Goal: Information Seeking & Learning: Find specific fact

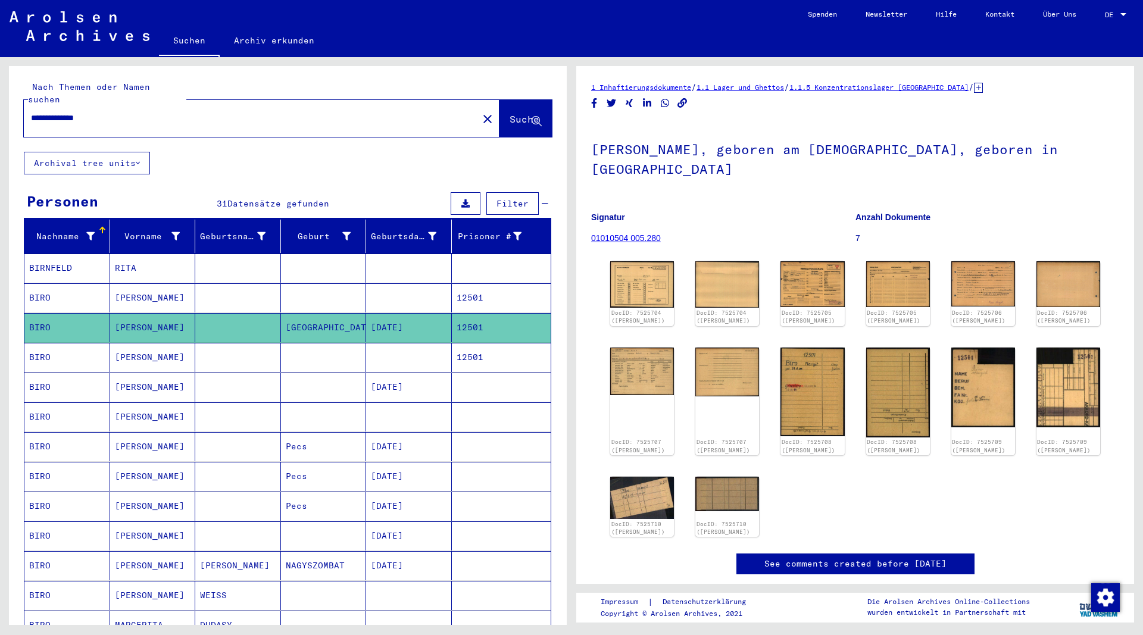
drag, startPoint x: 117, startPoint y: 104, endPoint x: 10, endPoint y: 114, distance: 107.6
click at [31, 113] on input "**********" at bounding box center [251, 118] width 440 height 13
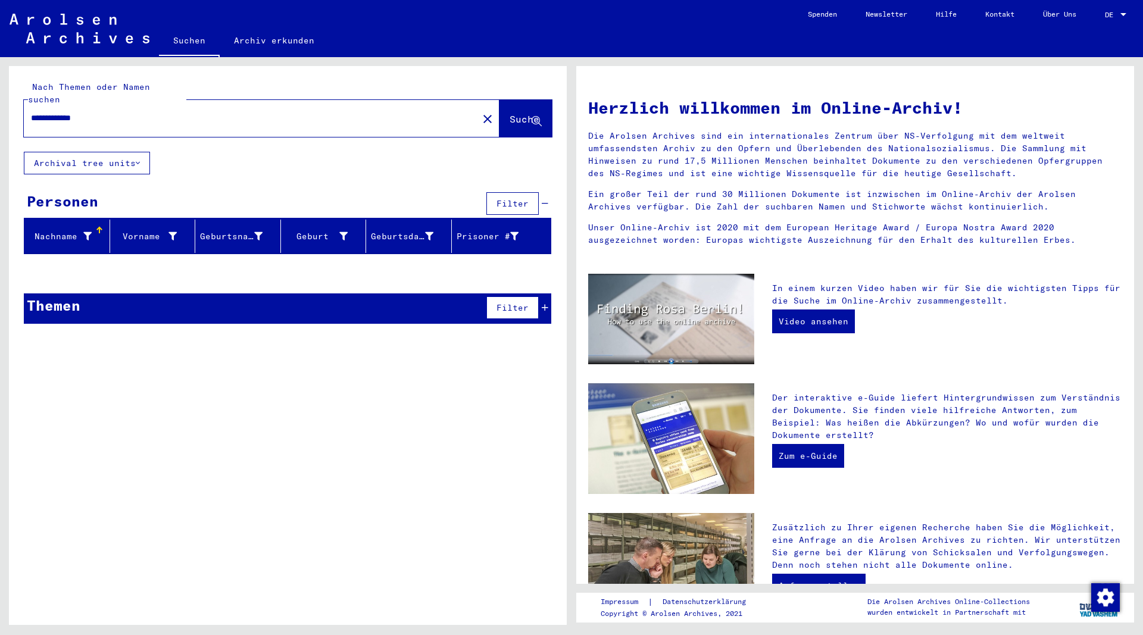
click at [51, 112] on input "**********" at bounding box center [247, 118] width 433 height 13
click at [510, 113] on span "Suche" at bounding box center [525, 119] width 30 height 12
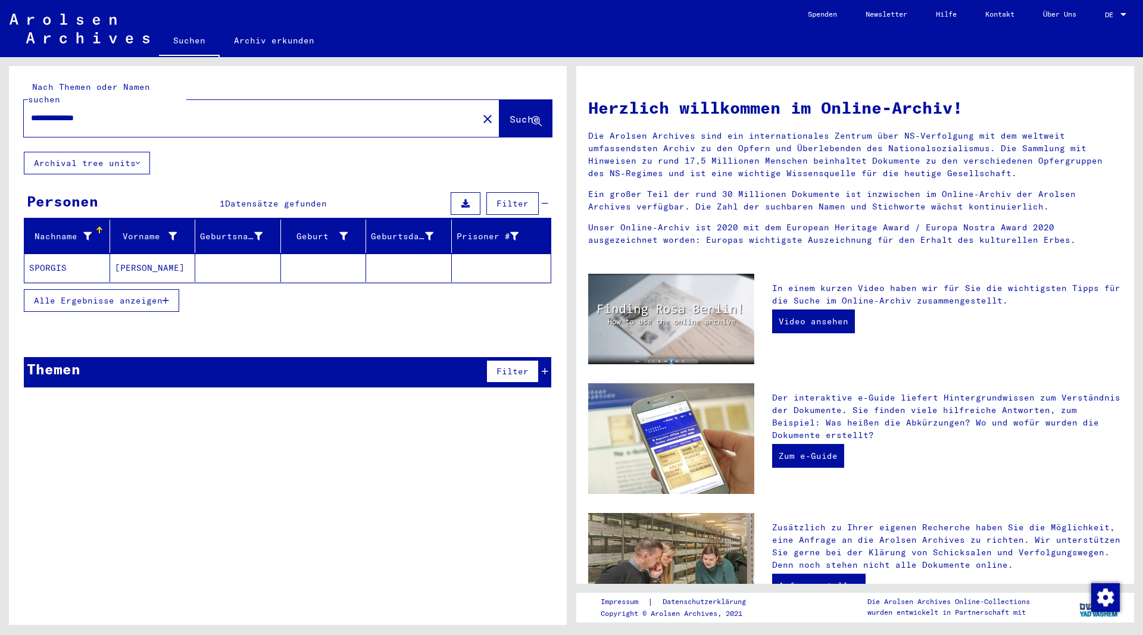
click at [43, 254] on mat-cell "SPORGIS" at bounding box center [67, 268] width 86 height 29
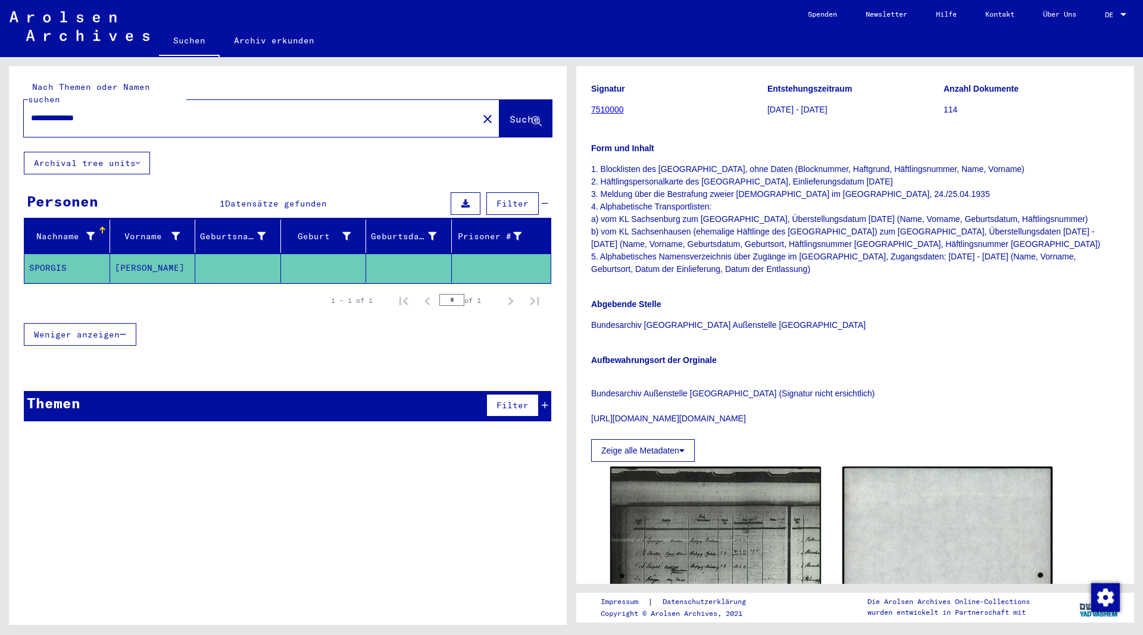
scroll to position [129, 0]
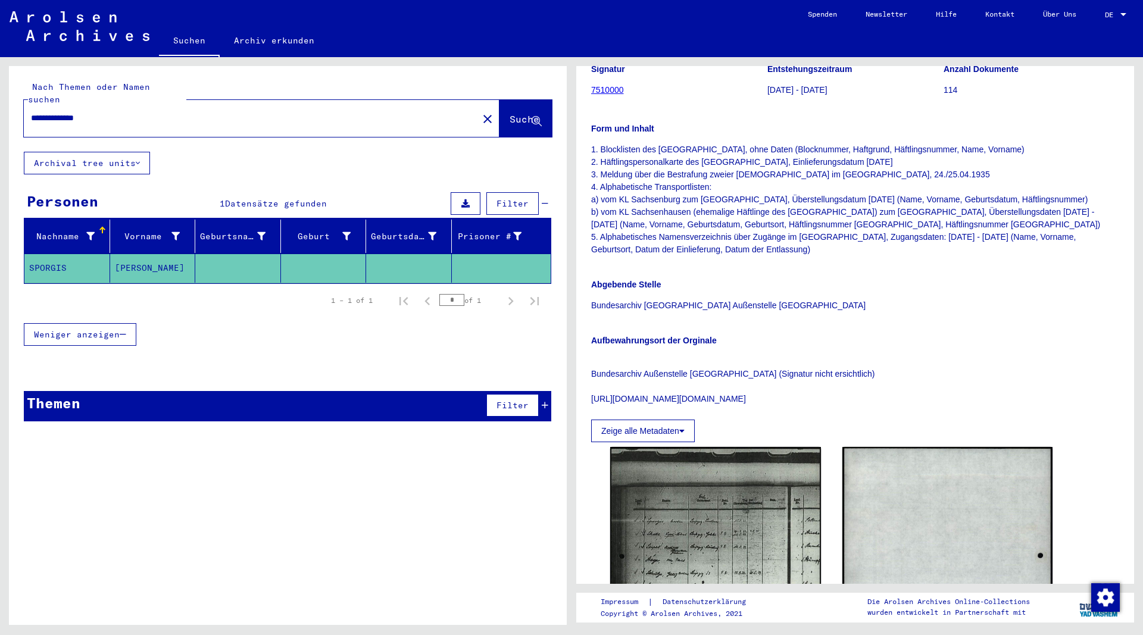
drag, startPoint x: 124, startPoint y: 107, endPoint x: 11, endPoint y: 114, distance: 113.9
click at [31, 114] on input "**********" at bounding box center [251, 118] width 440 height 13
type input "*****"
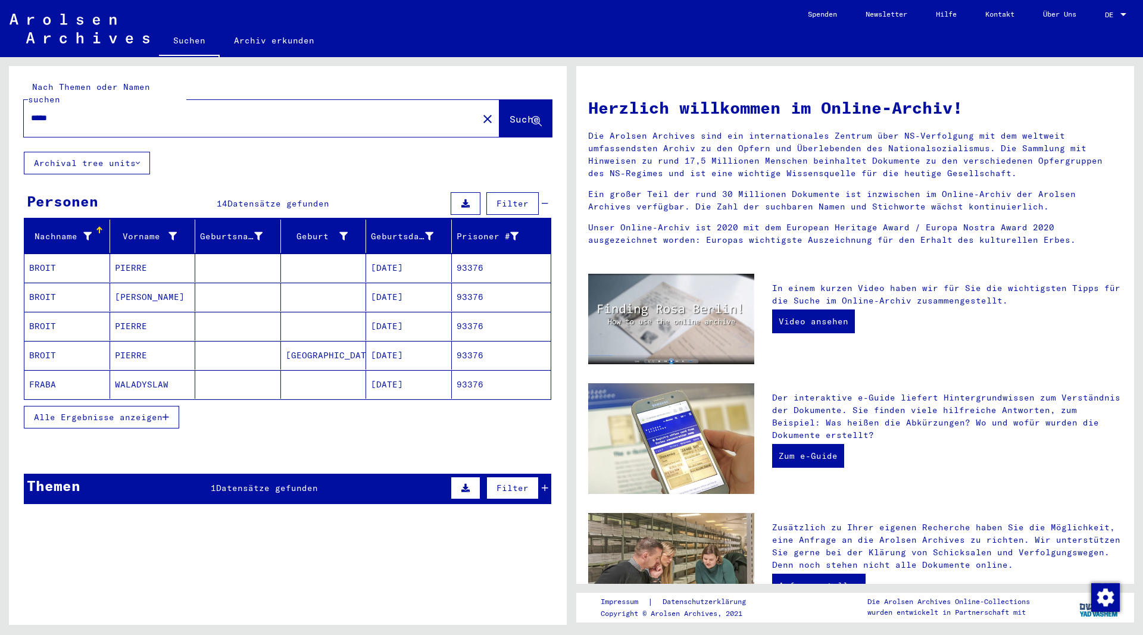
click at [169, 413] on icon "button" at bounding box center [166, 417] width 7 height 8
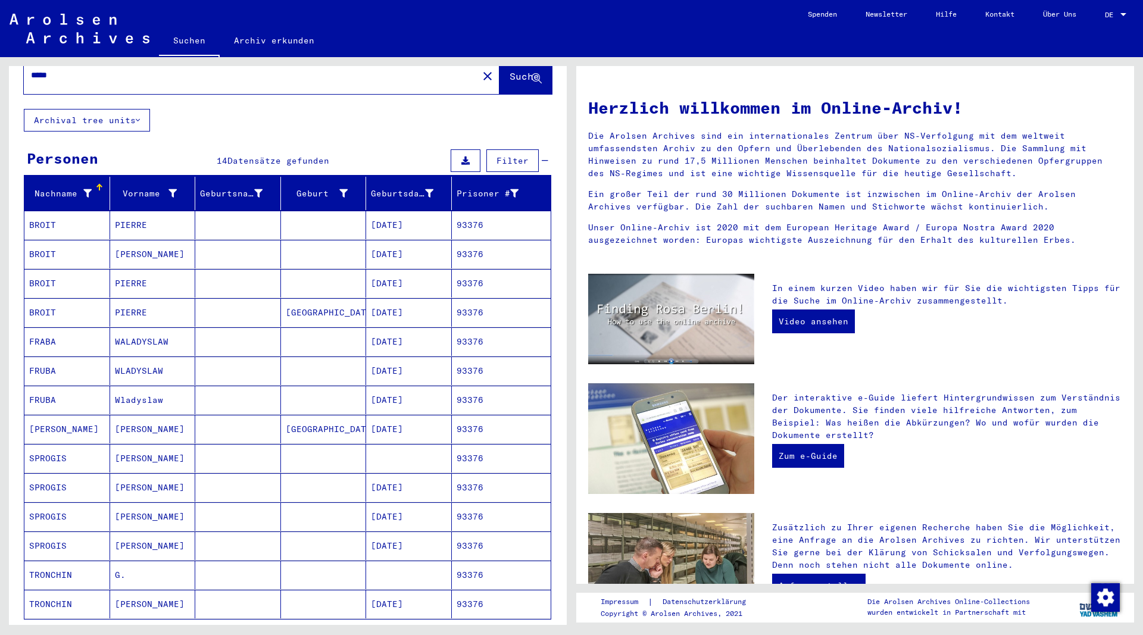
scroll to position [64, 0]
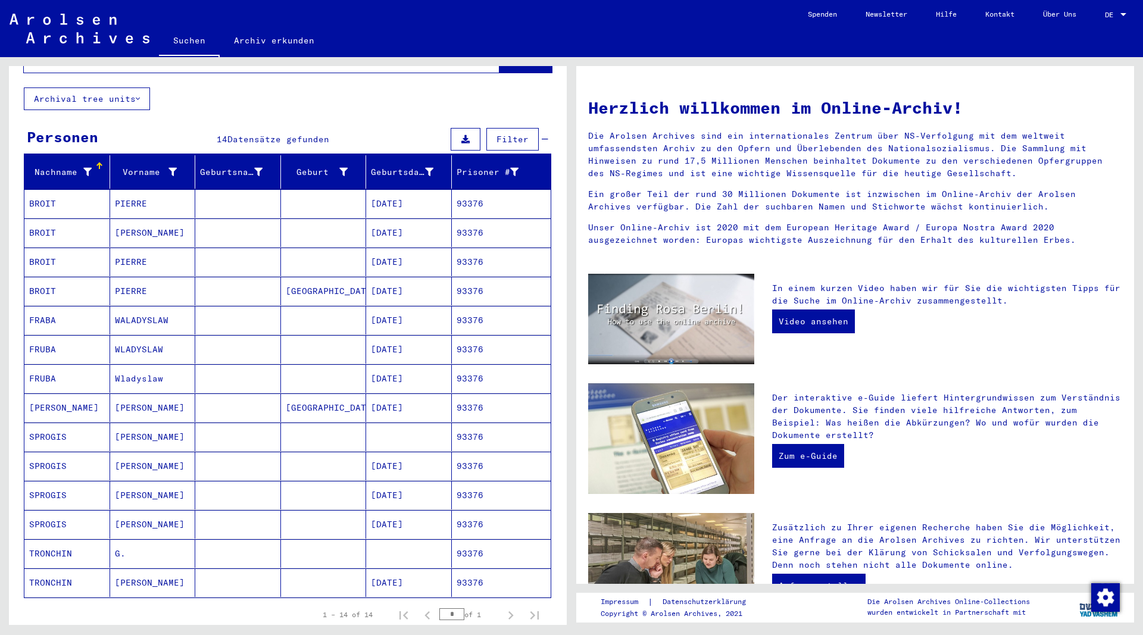
click at [63, 423] on mat-cell "SPROGIS" at bounding box center [67, 437] width 86 height 29
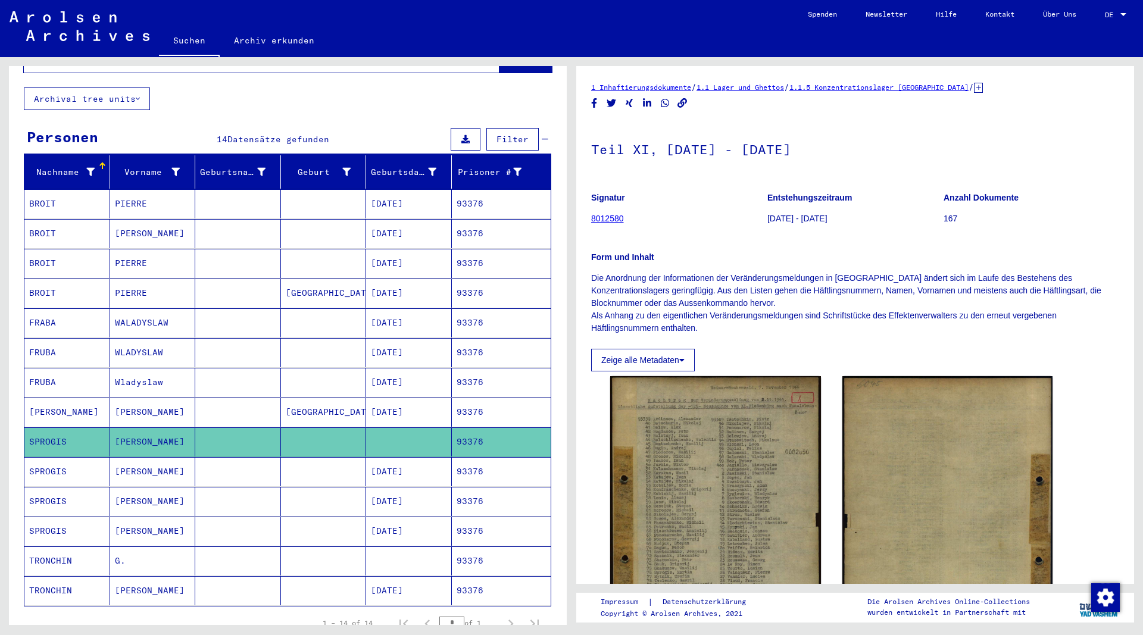
click at [54, 457] on mat-cell "SPROGIS" at bounding box center [67, 471] width 86 height 29
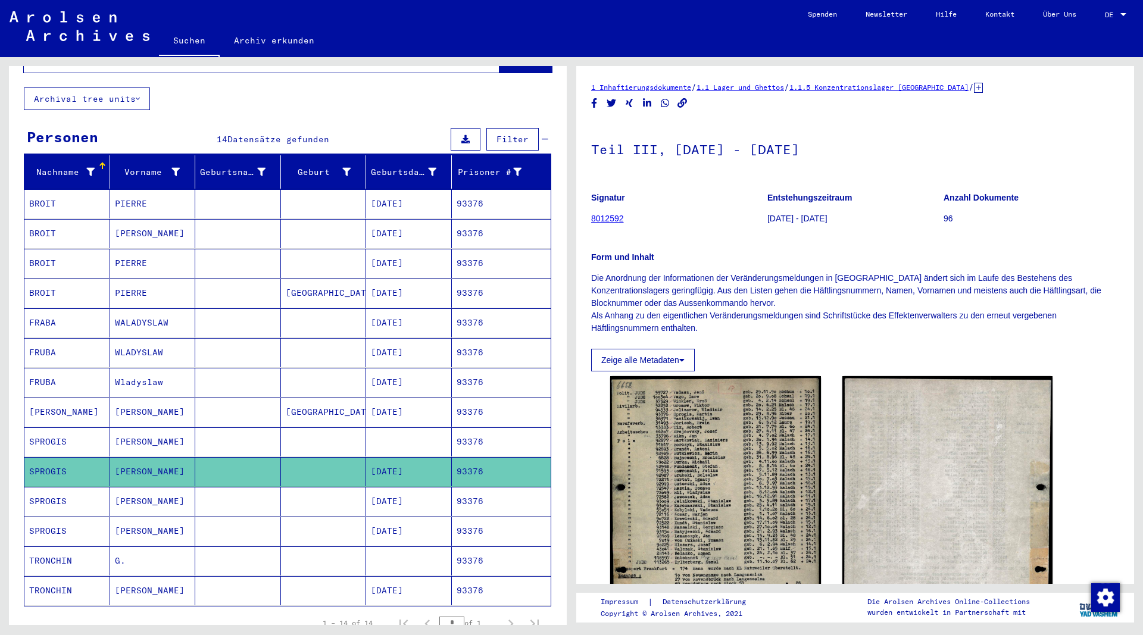
click at [45, 488] on mat-cell "SPROGIS" at bounding box center [67, 501] width 86 height 29
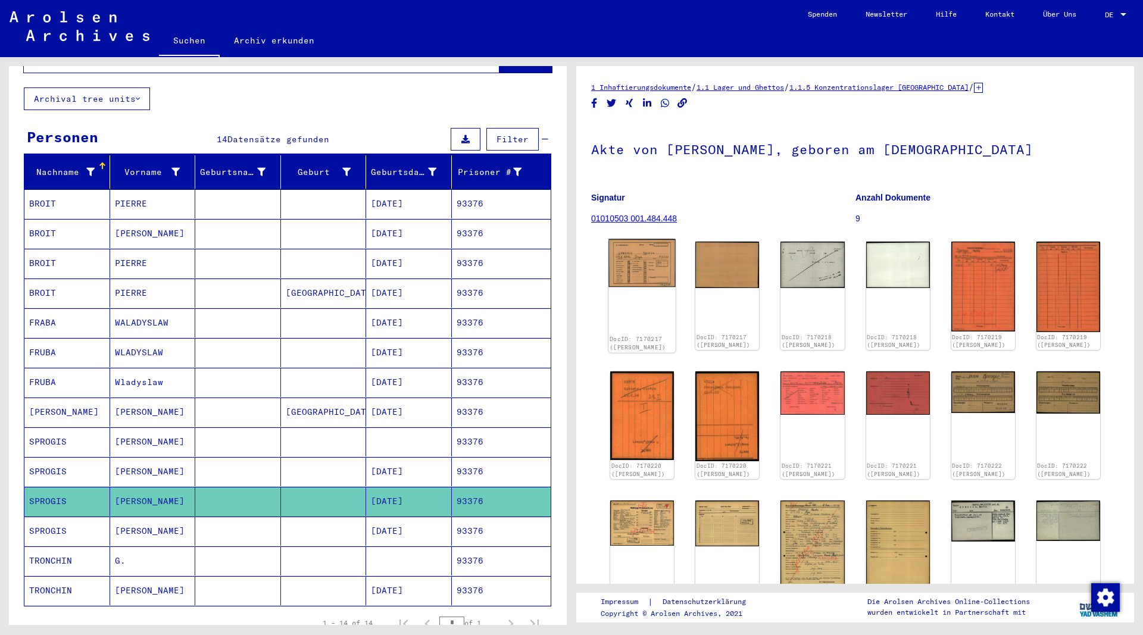
click at [652, 278] on img at bounding box center [641, 263] width 67 height 48
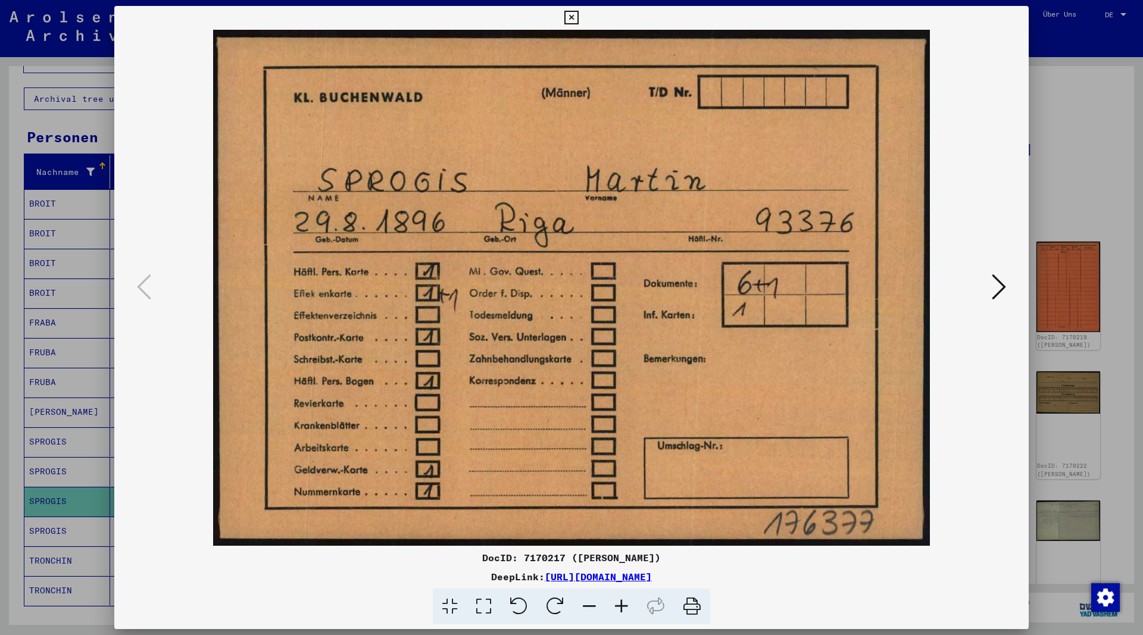
click at [999, 285] on icon at bounding box center [999, 287] width 14 height 29
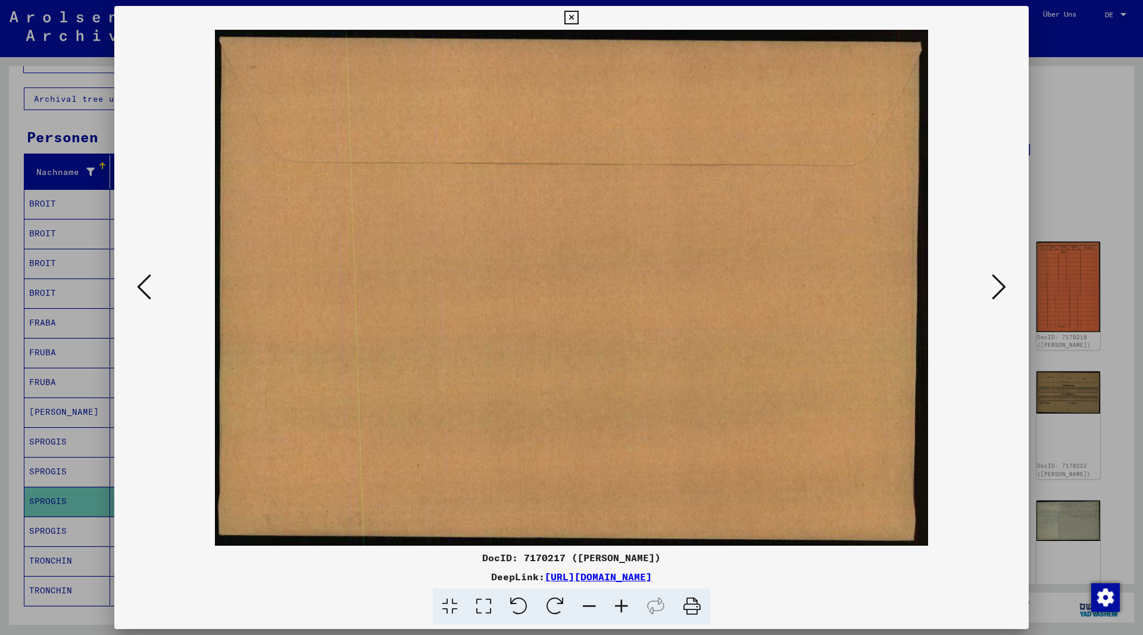
click at [999, 285] on icon at bounding box center [999, 287] width 14 height 29
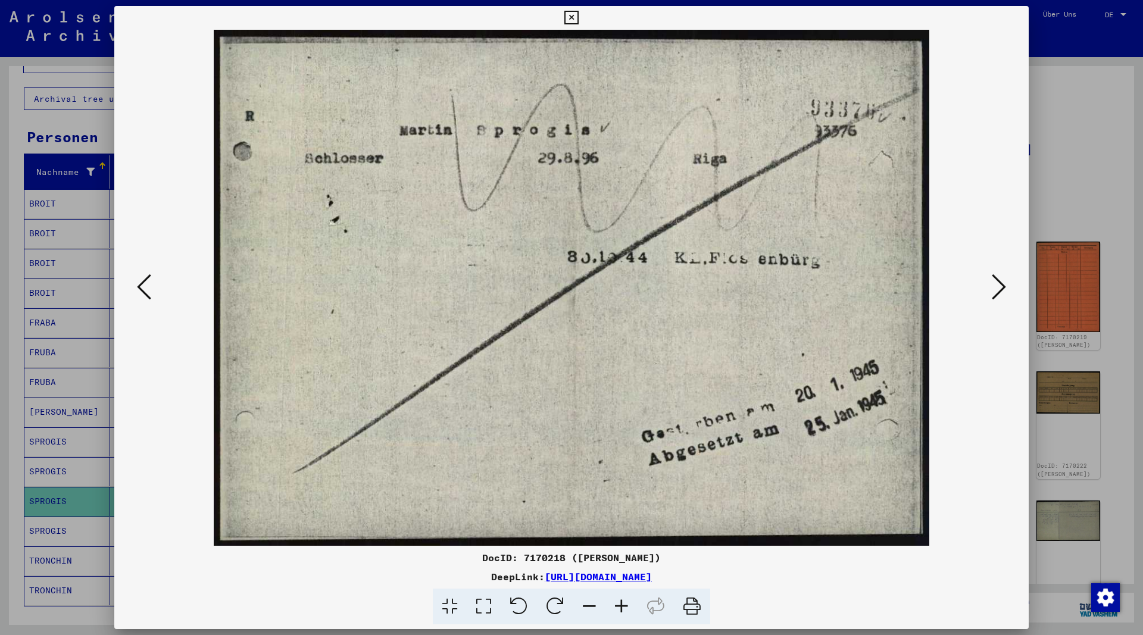
click at [999, 286] on icon at bounding box center [999, 287] width 14 height 29
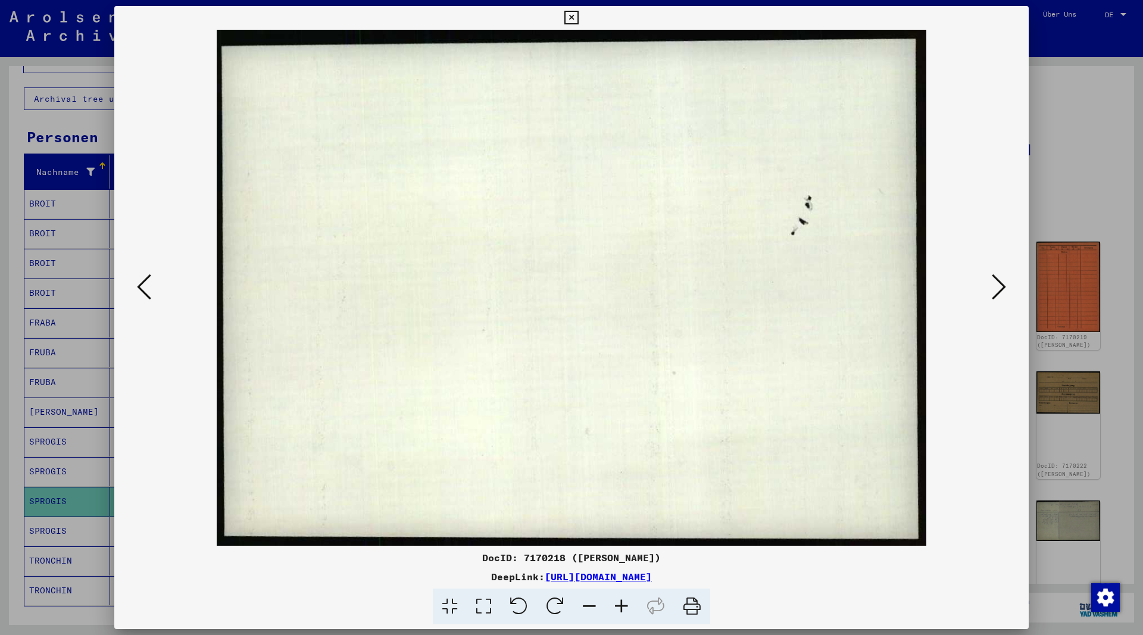
click at [999, 286] on icon at bounding box center [999, 287] width 14 height 29
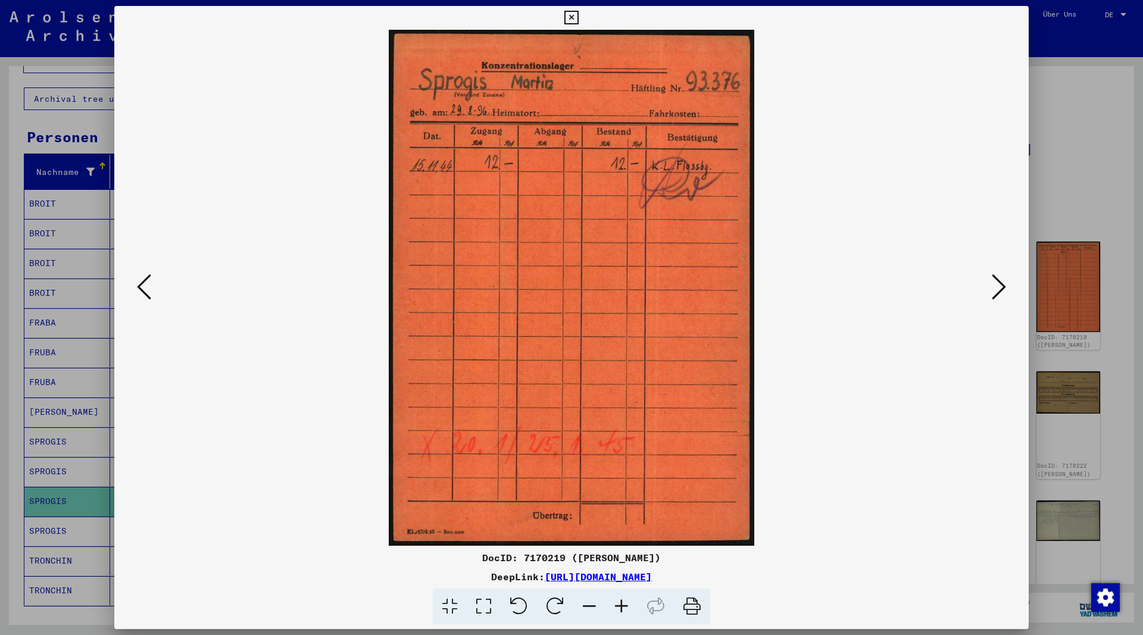
click at [999, 286] on icon at bounding box center [999, 287] width 14 height 29
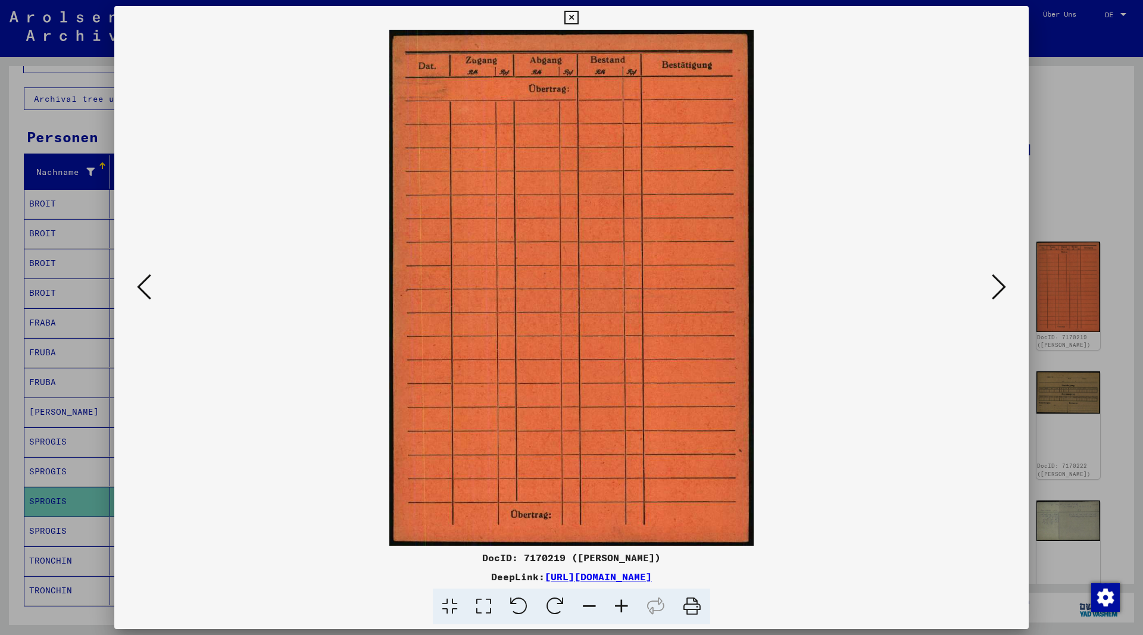
click at [146, 288] on icon at bounding box center [144, 287] width 14 height 29
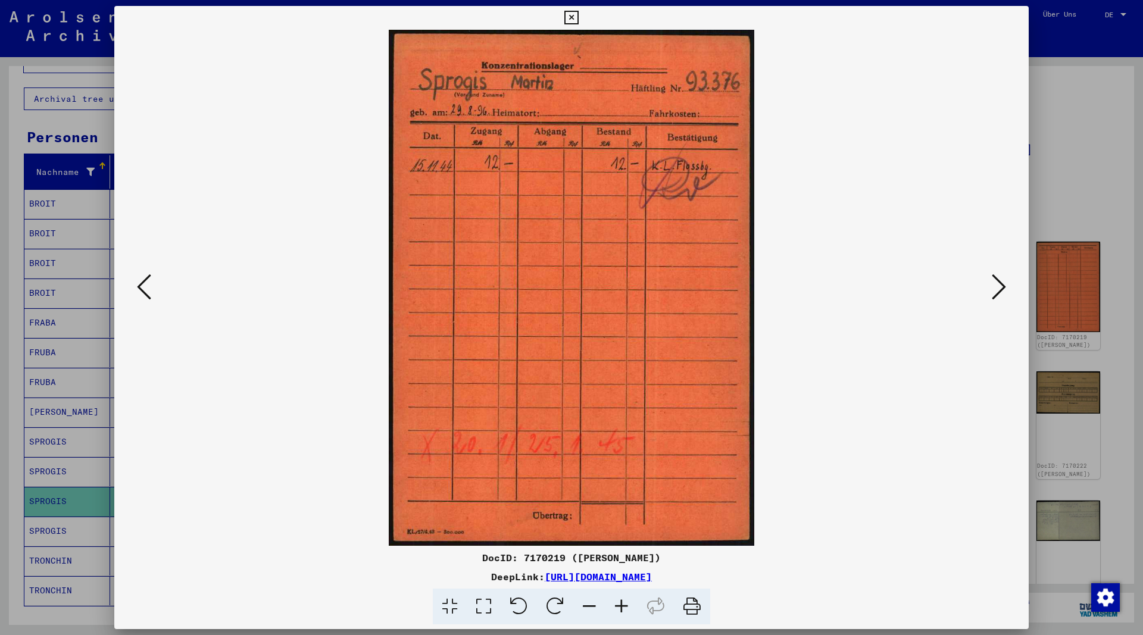
click at [1002, 290] on icon at bounding box center [999, 287] width 14 height 29
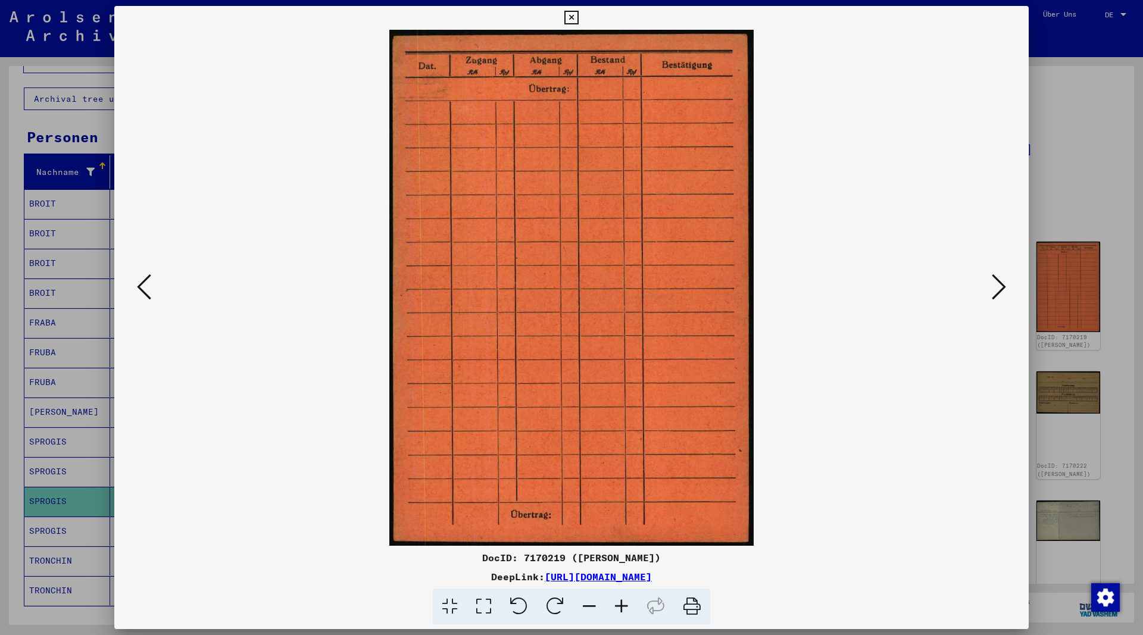
click at [1002, 290] on icon at bounding box center [999, 287] width 14 height 29
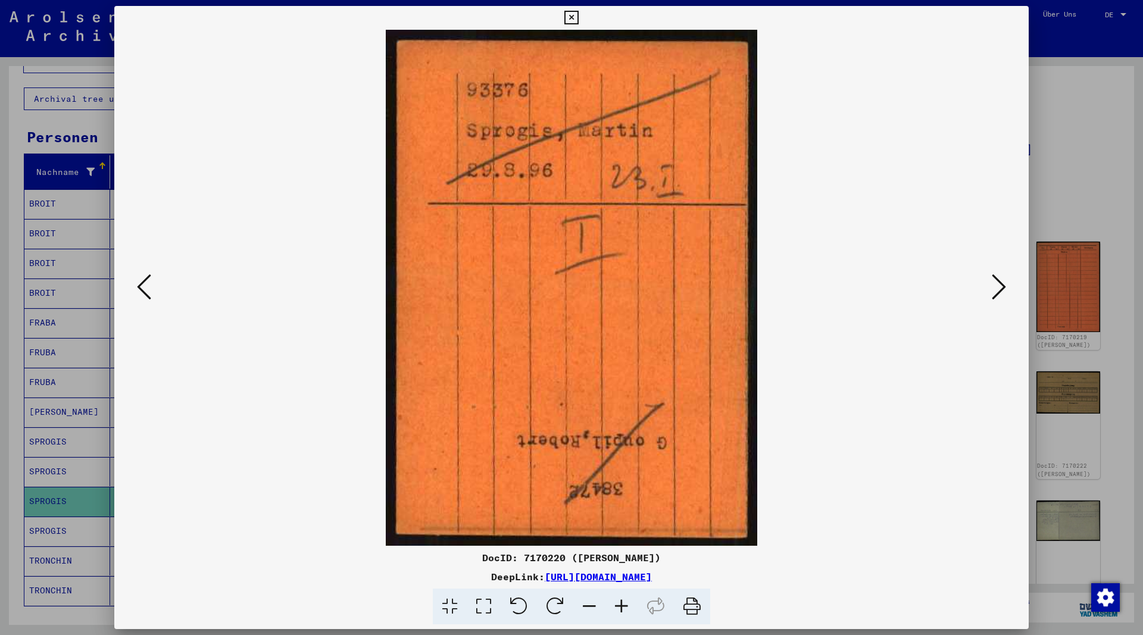
click at [998, 289] on icon at bounding box center [999, 287] width 14 height 29
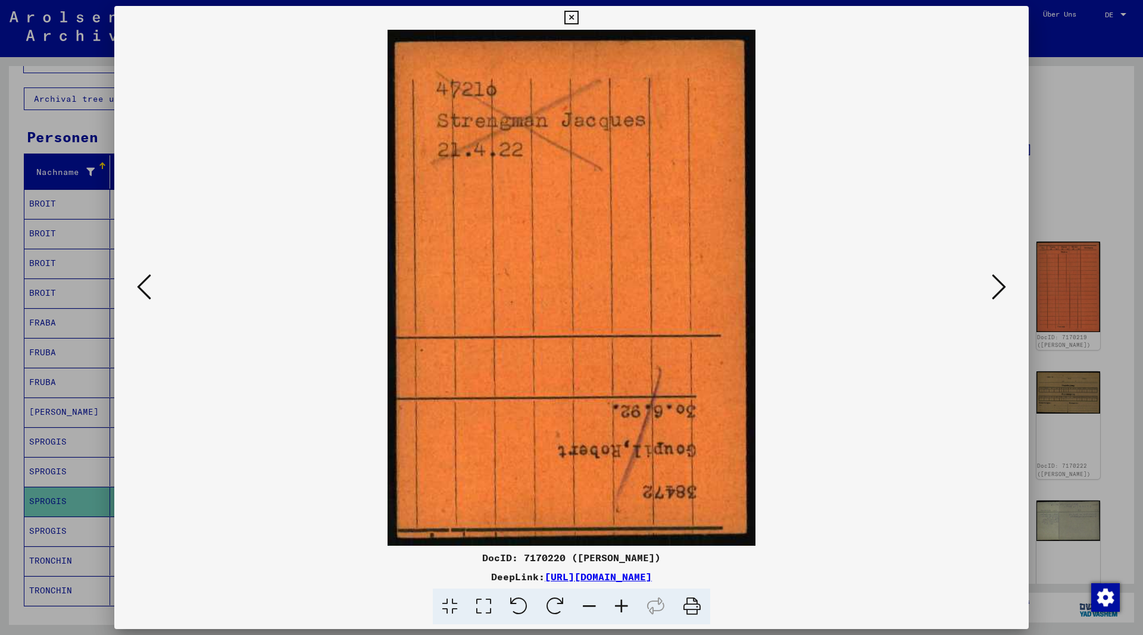
click at [998, 289] on icon at bounding box center [999, 287] width 14 height 29
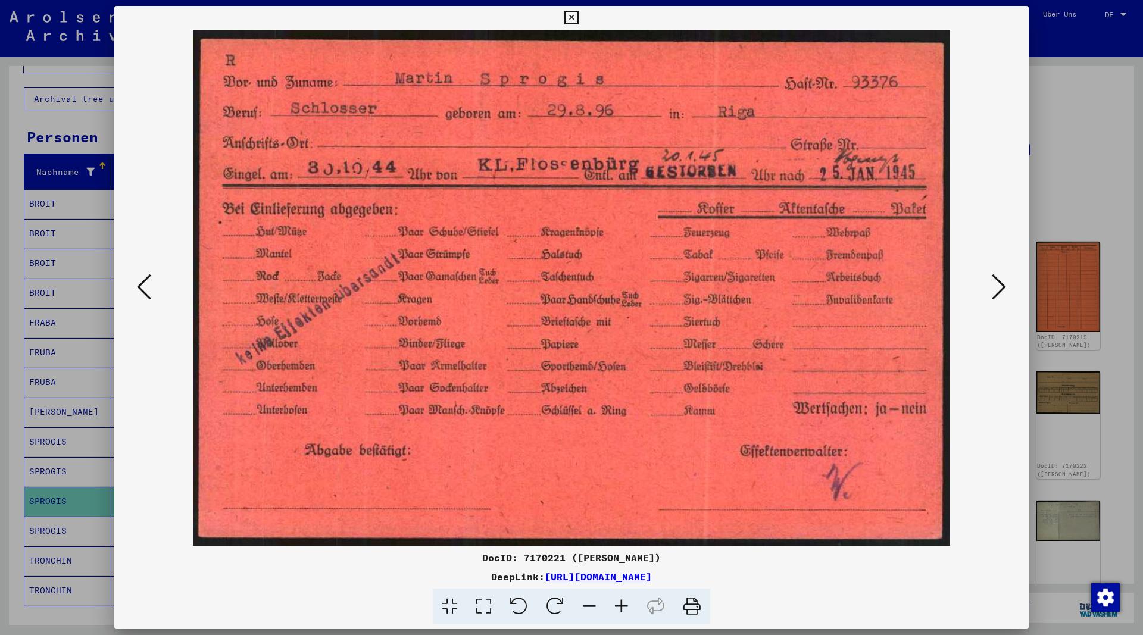
click at [997, 289] on icon at bounding box center [999, 287] width 14 height 29
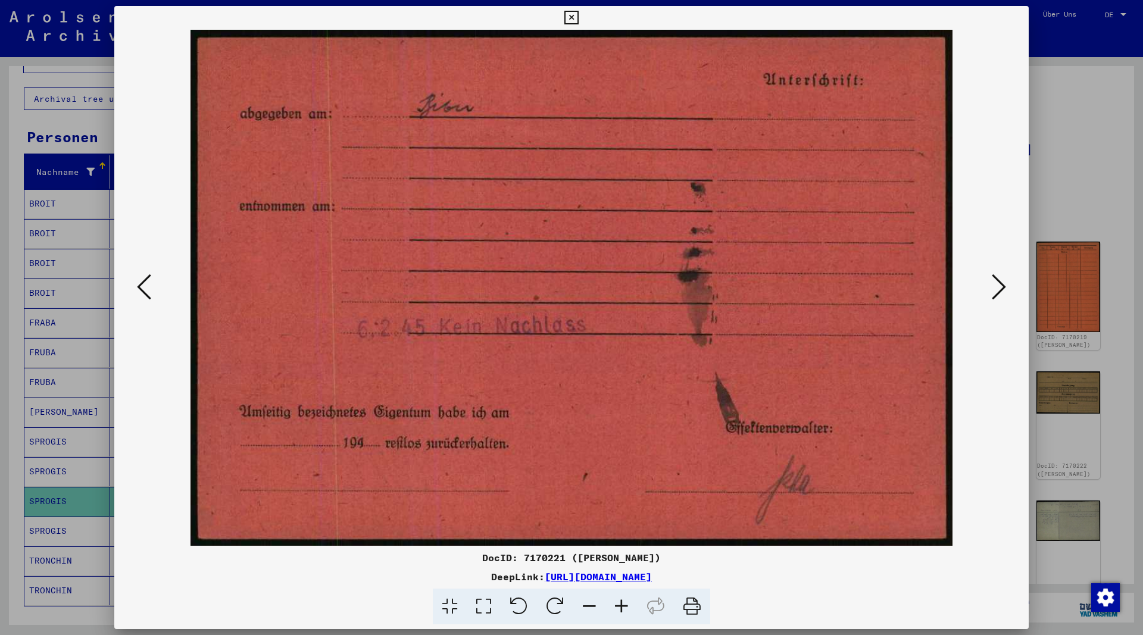
click at [997, 289] on icon at bounding box center [999, 287] width 14 height 29
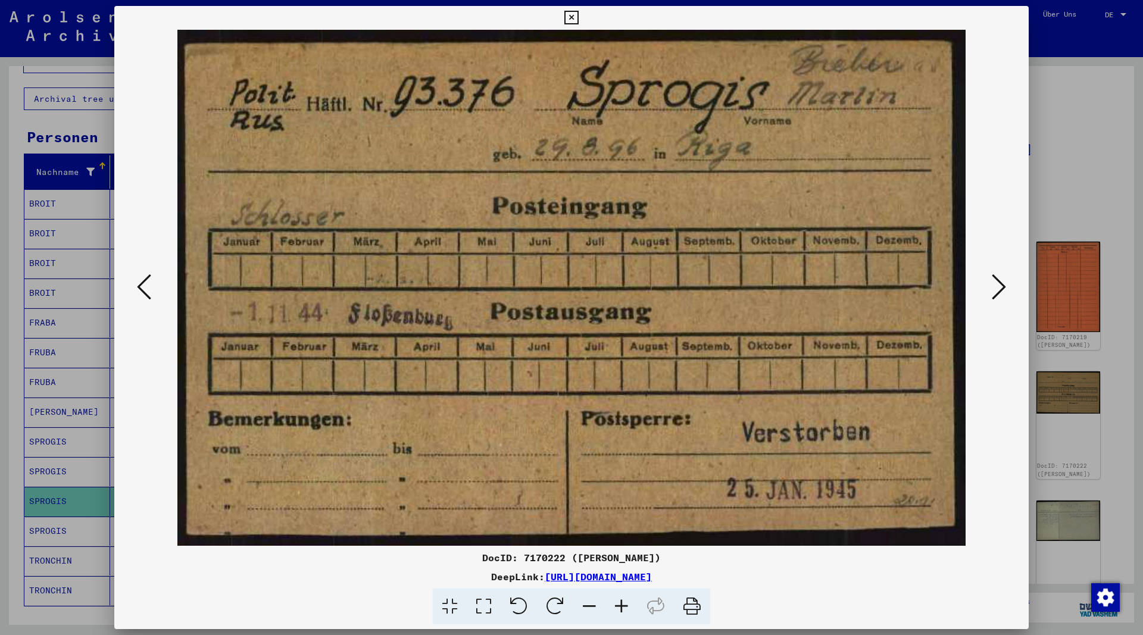
click at [997, 289] on icon at bounding box center [999, 287] width 14 height 29
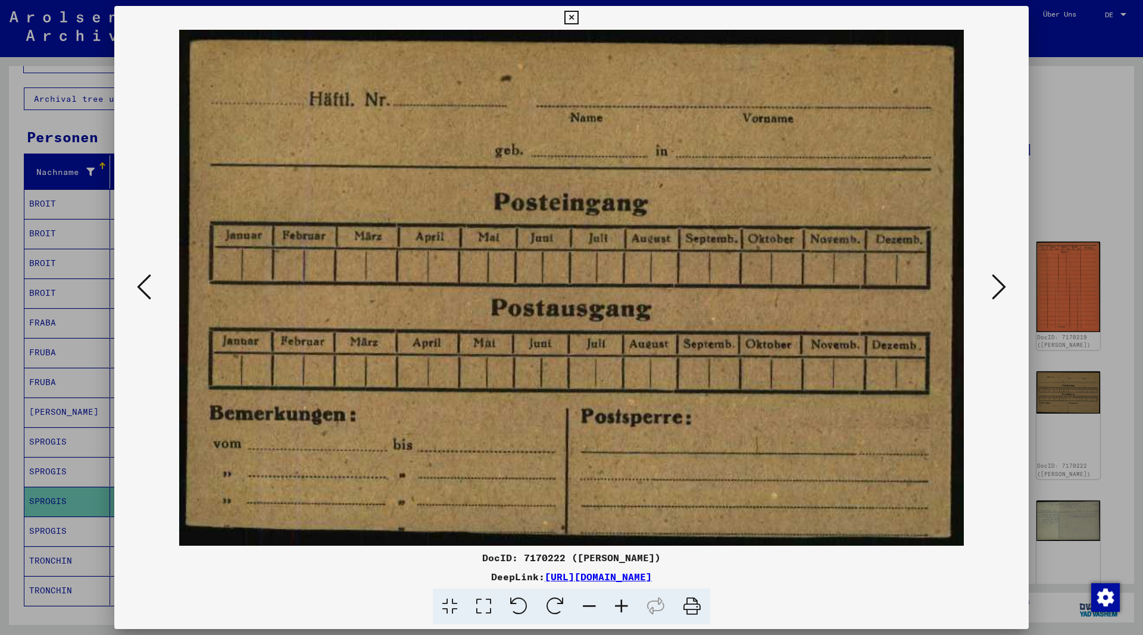
click at [997, 289] on icon at bounding box center [999, 287] width 14 height 29
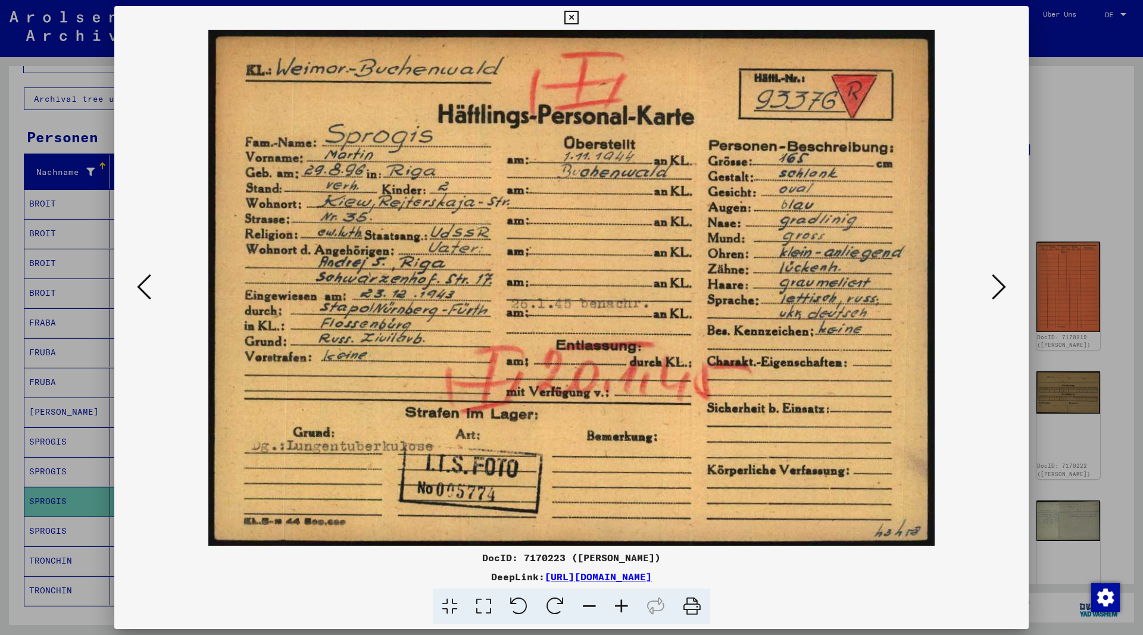
click at [996, 289] on icon at bounding box center [999, 287] width 14 height 29
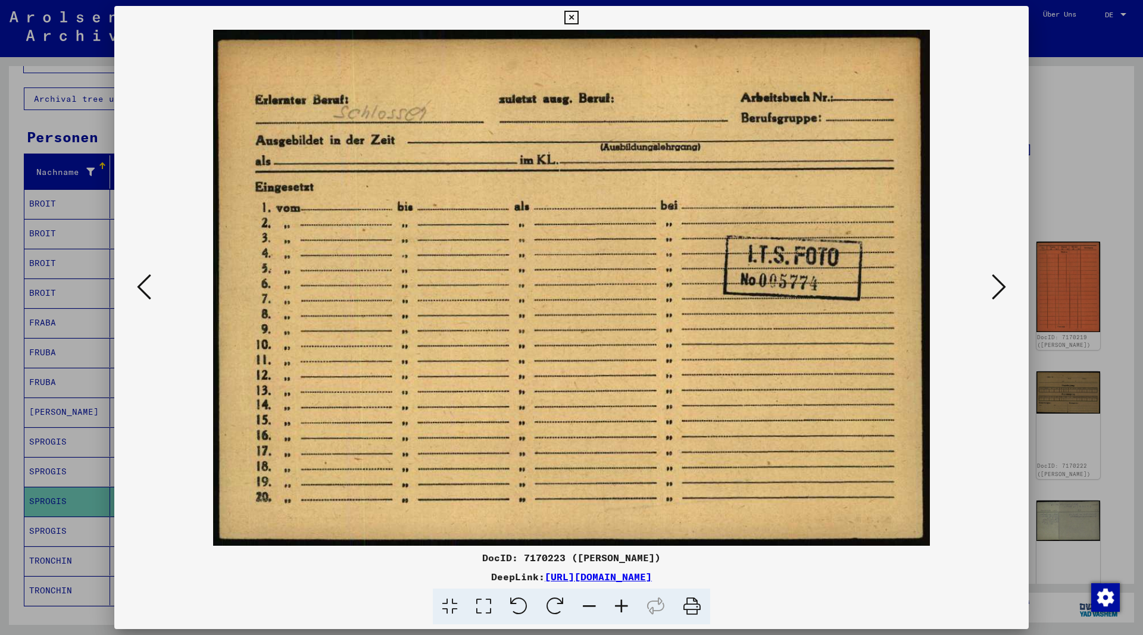
click at [996, 289] on icon at bounding box center [999, 287] width 14 height 29
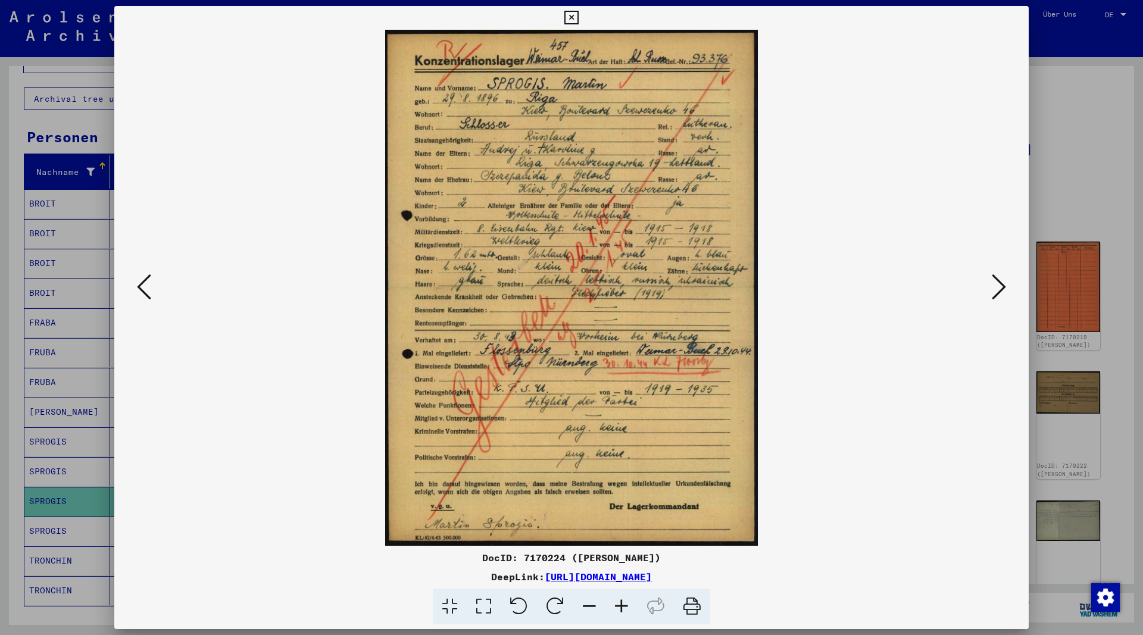
click at [996, 289] on icon at bounding box center [999, 287] width 14 height 29
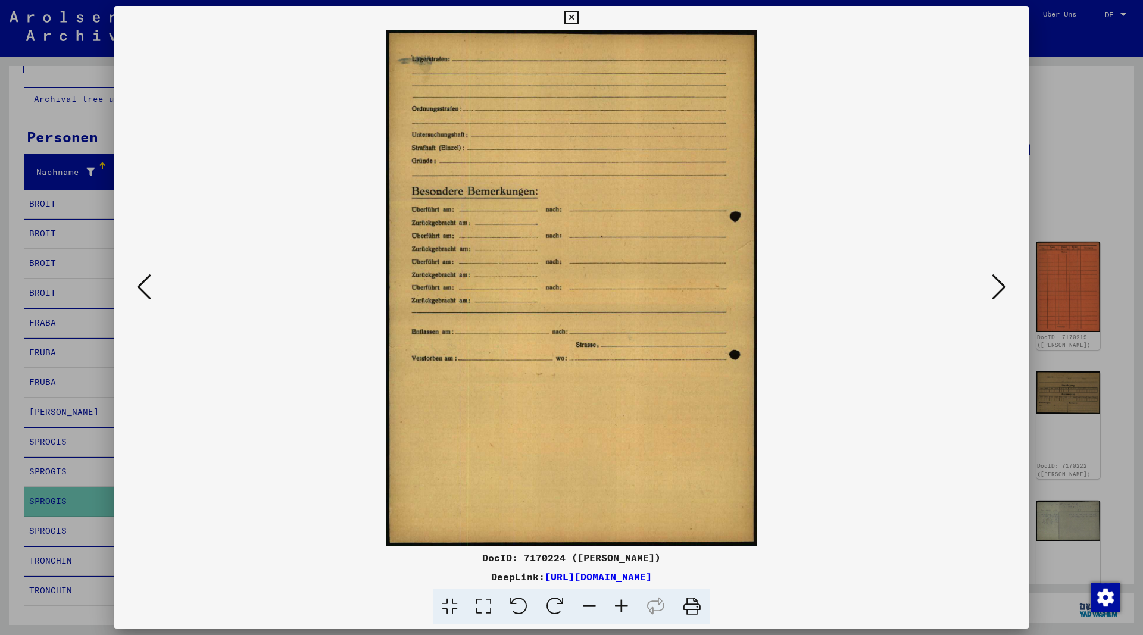
click at [996, 289] on icon at bounding box center [999, 287] width 14 height 29
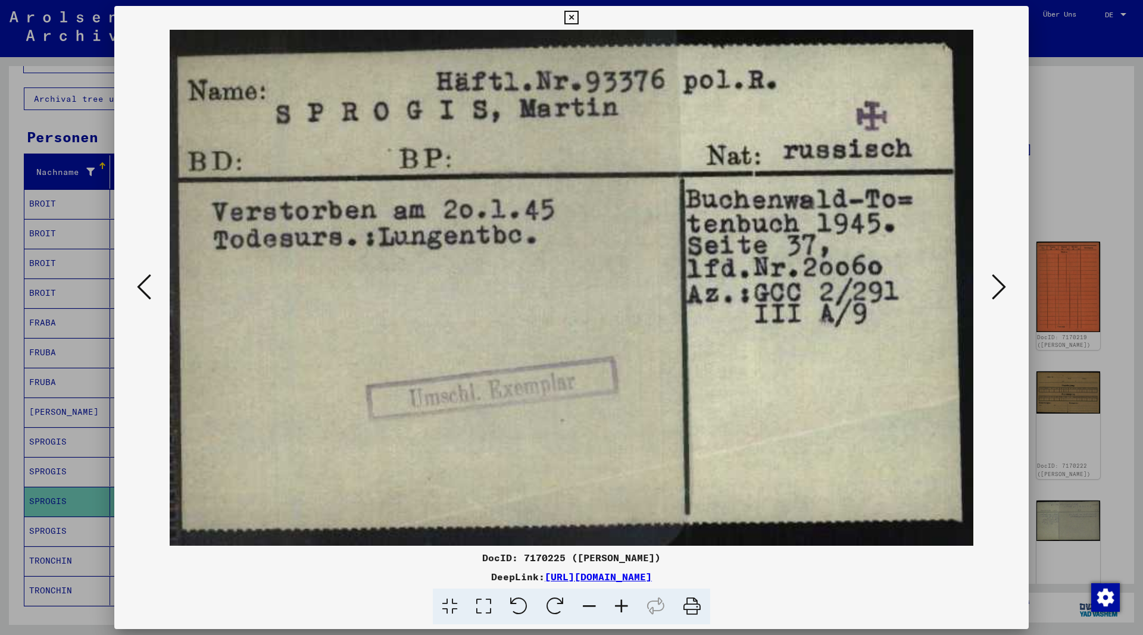
click at [996, 289] on icon at bounding box center [999, 287] width 14 height 29
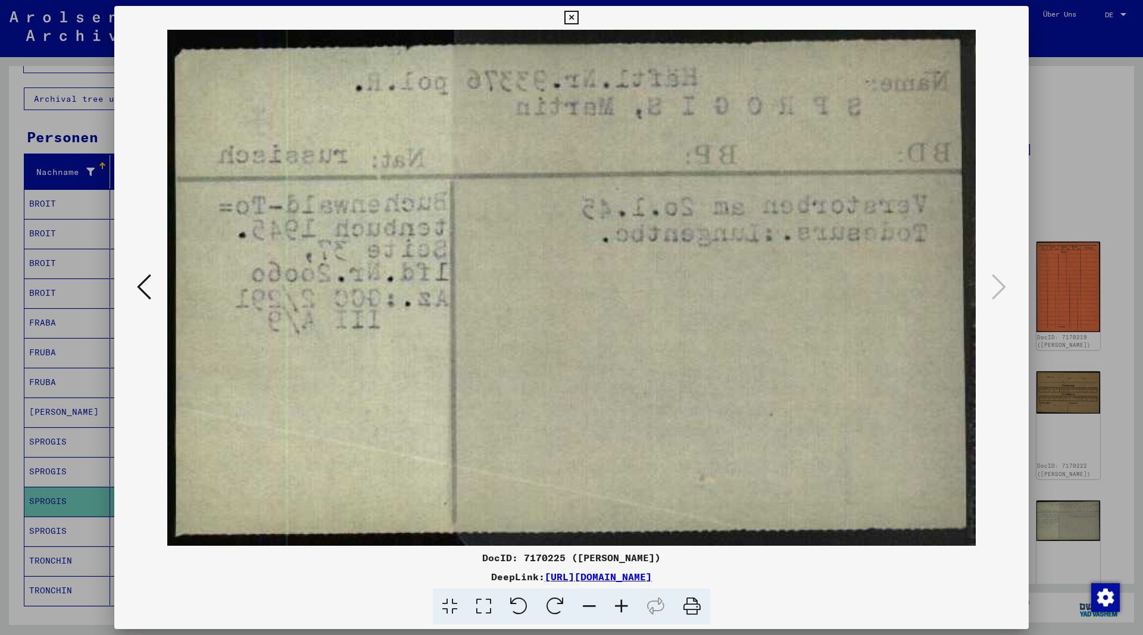
click at [578, 22] on icon at bounding box center [571, 18] width 14 height 14
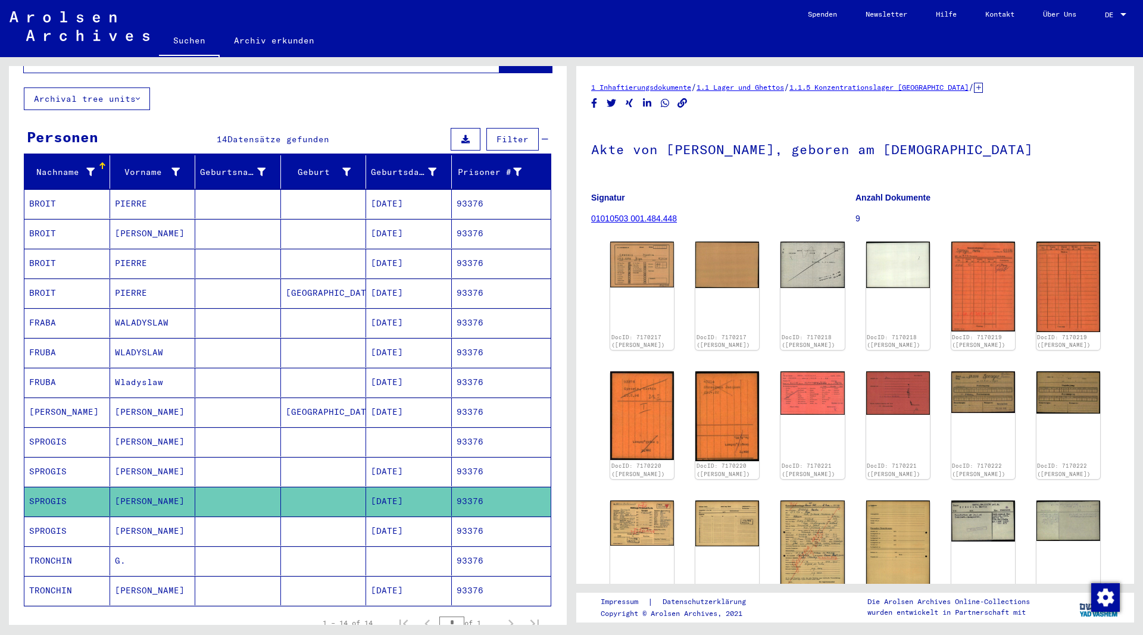
click at [66, 519] on mat-cell "SPROGIS" at bounding box center [67, 531] width 86 height 29
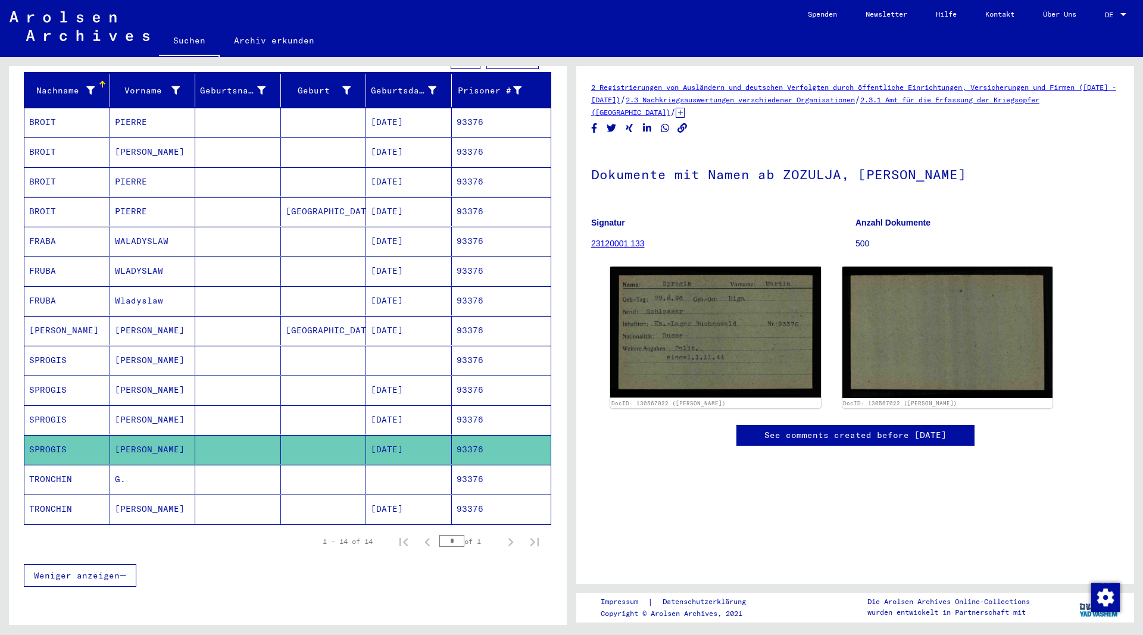
scroll to position [129, 0]
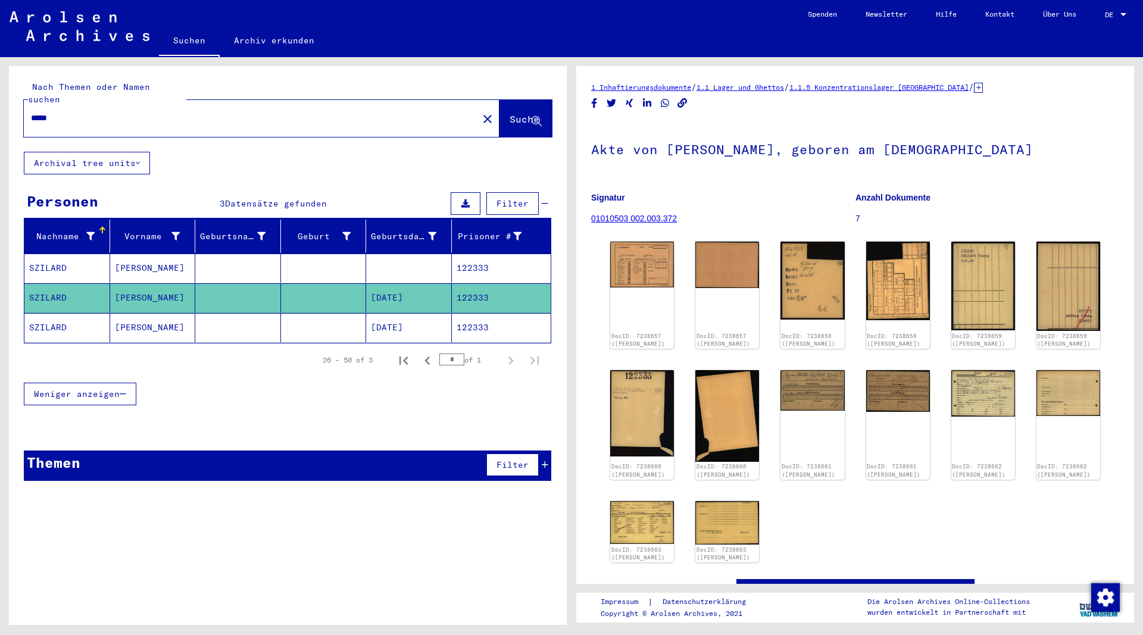
click at [521, 113] on span "Suche" at bounding box center [525, 119] width 30 height 12
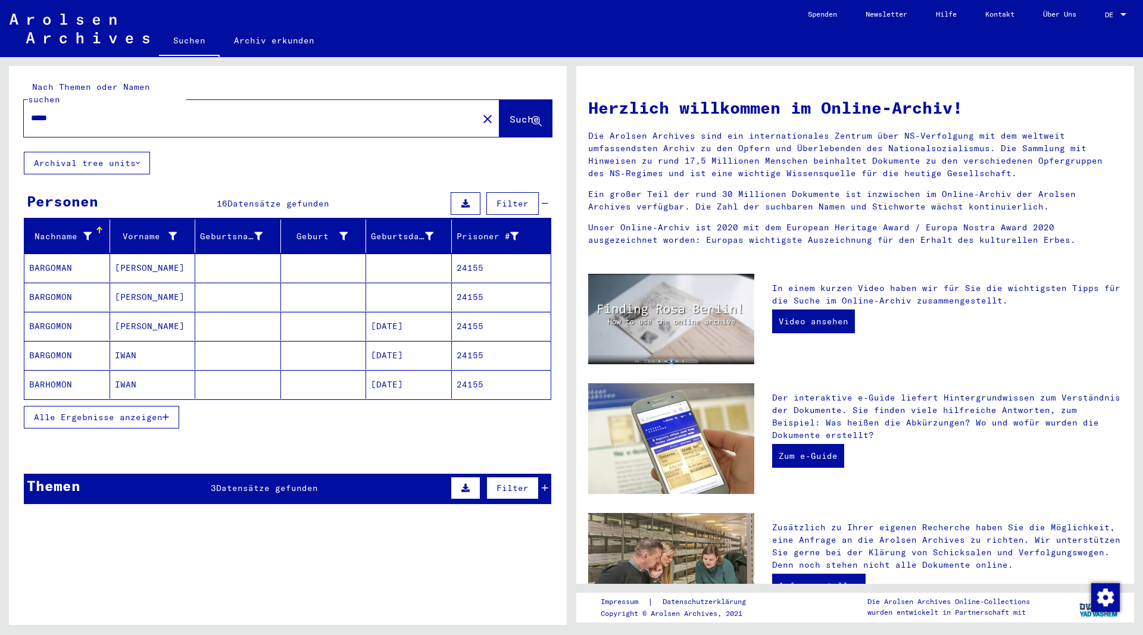
click at [169, 413] on icon "button" at bounding box center [166, 417] width 7 height 8
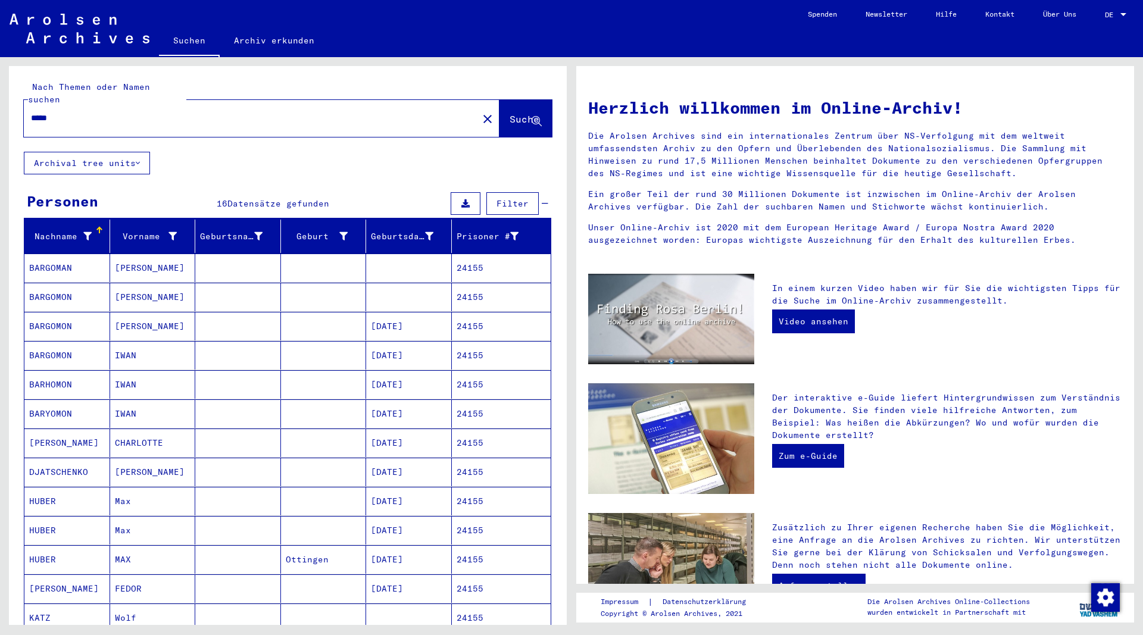
click at [75, 255] on mat-cell "BARGOMAN" at bounding box center [67, 268] width 86 height 29
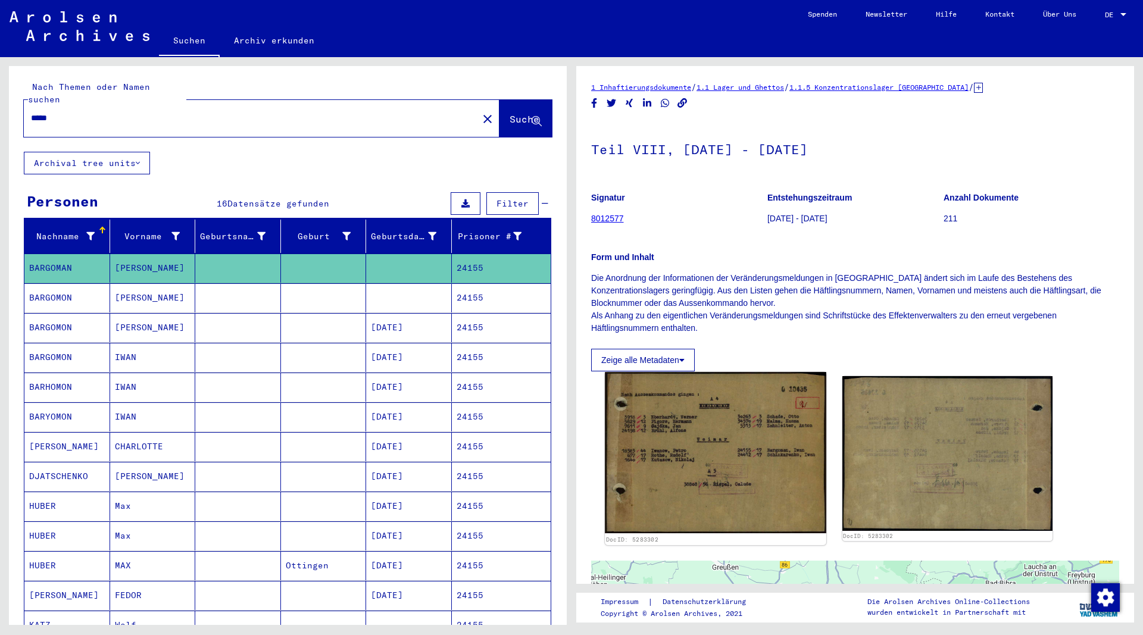
click at [717, 476] on img at bounding box center [715, 452] width 221 height 161
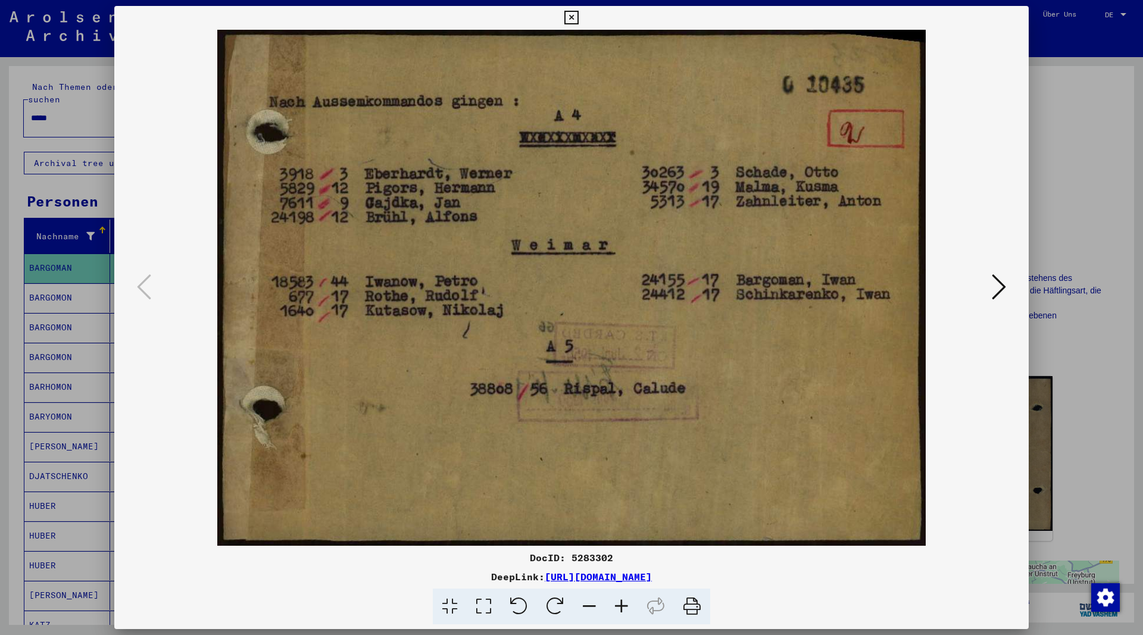
click at [578, 15] on icon at bounding box center [571, 18] width 14 height 14
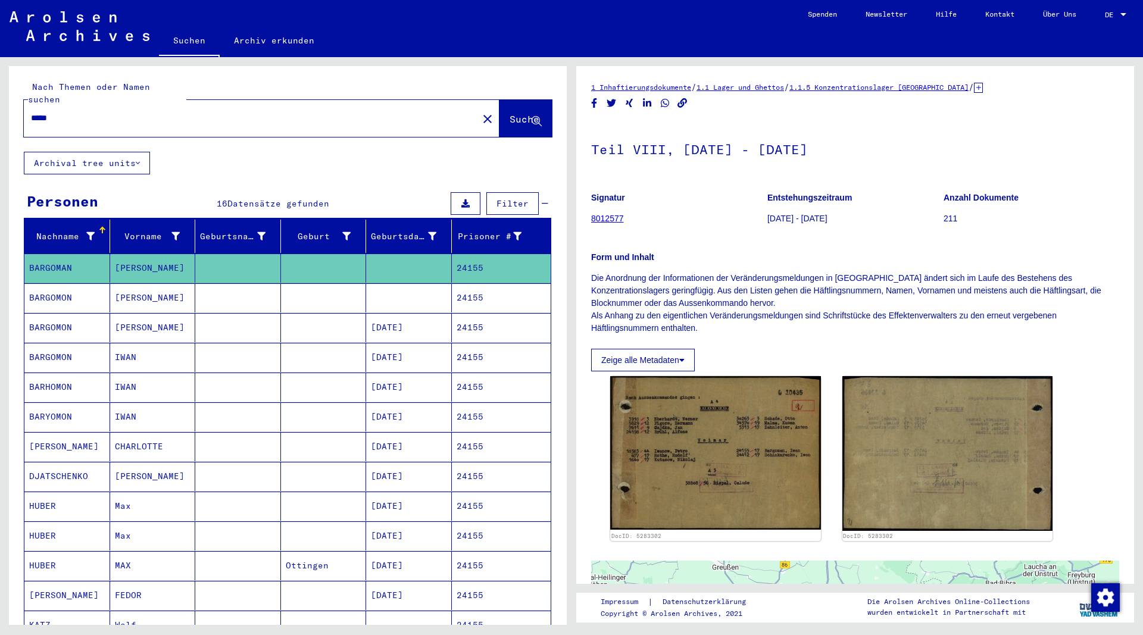
click at [69, 286] on mat-cell "BARGOMON" at bounding box center [67, 297] width 86 height 29
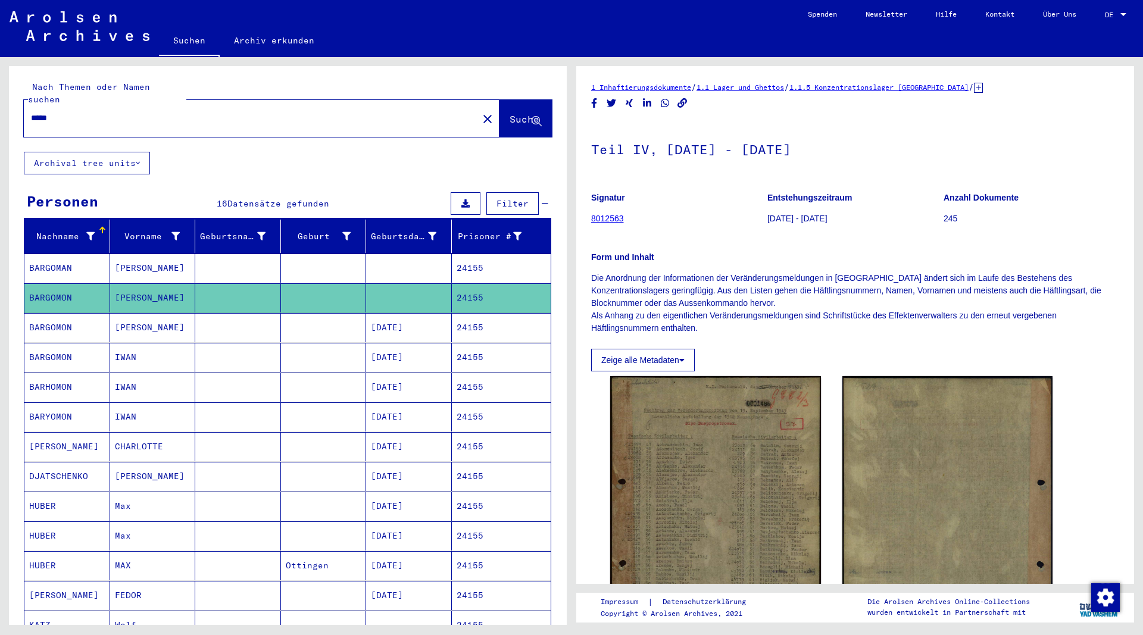
click at [54, 317] on mat-cell "BARGOMON" at bounding box center [67, 327] width 86 height 29
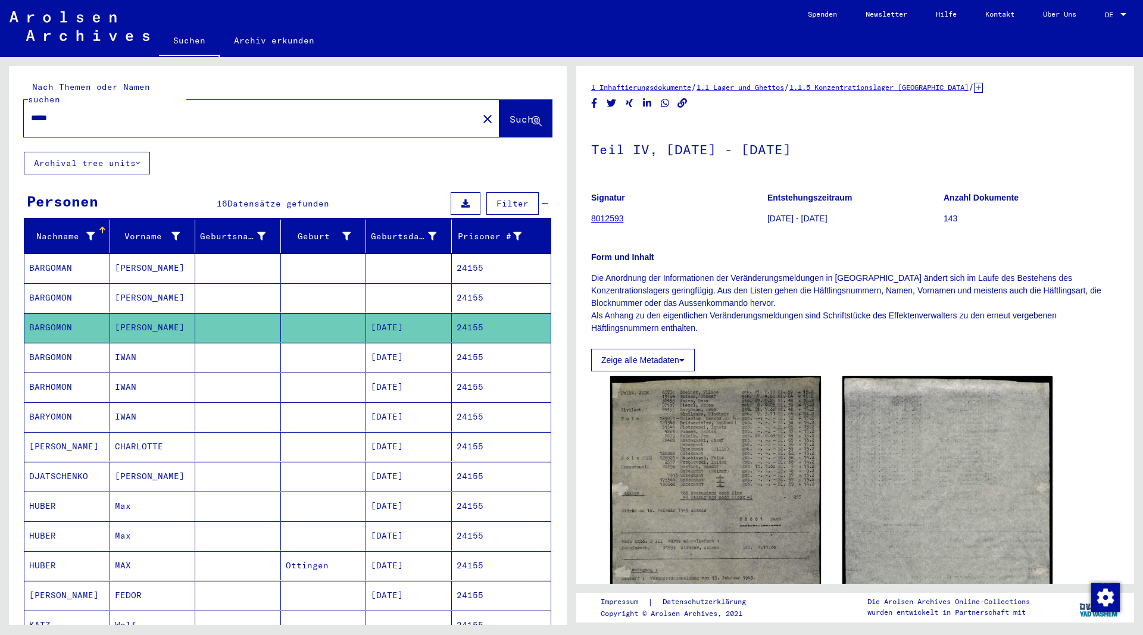
click at [51, 343] on mat-cell "BARGOMON" at bounding box center [67, 357] width 86 height 29
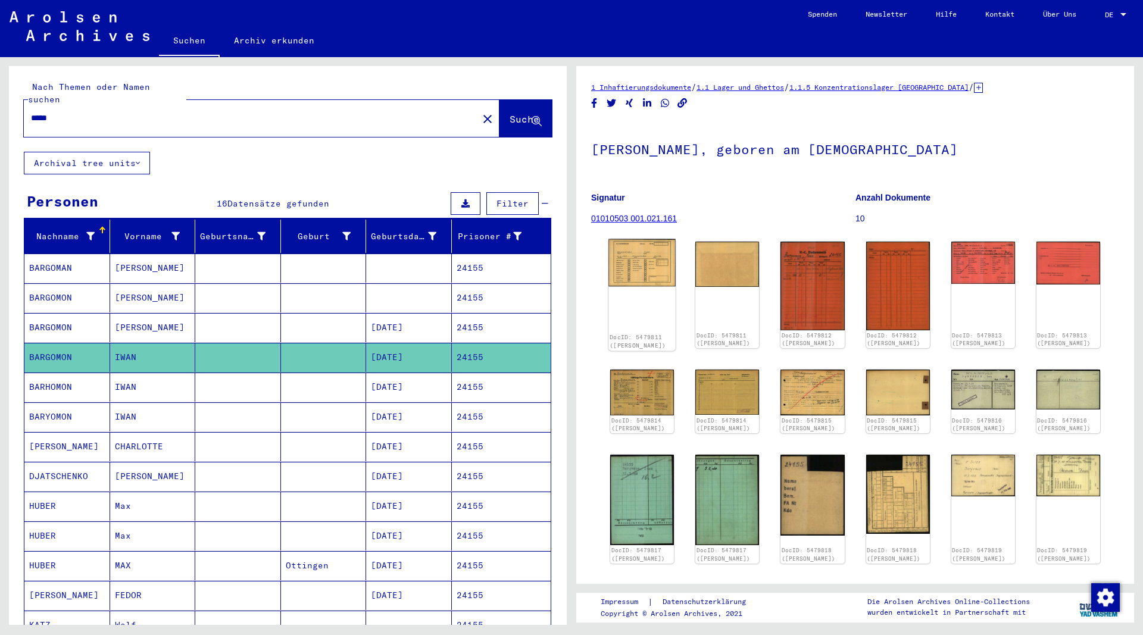
click at [661, 267] on img at bounding box center [641, 263] width 67 height 48
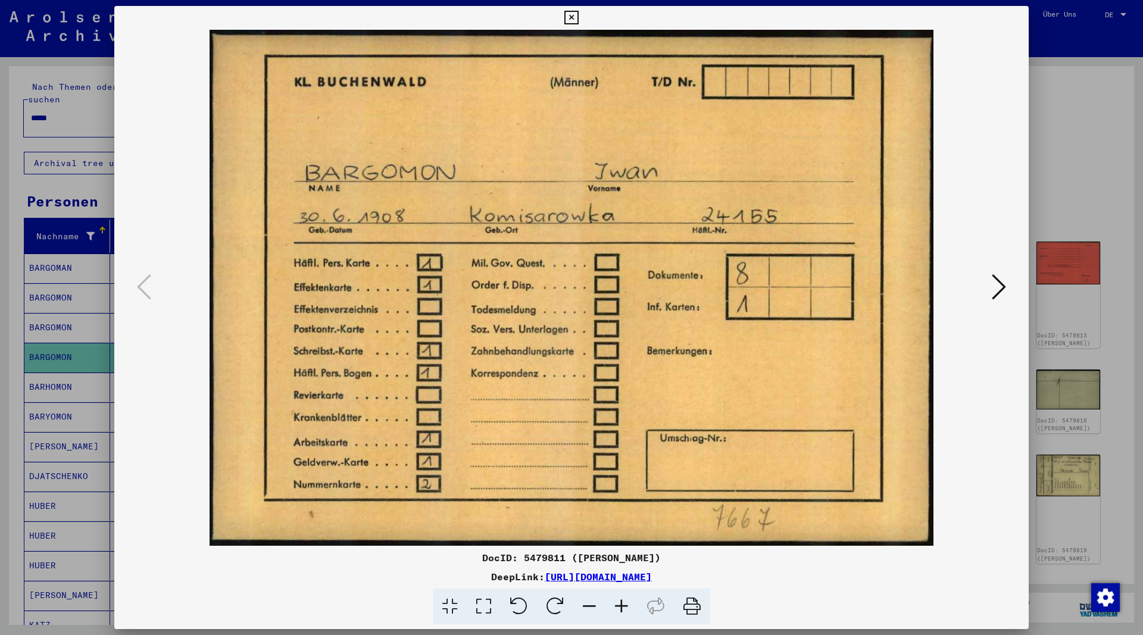
click at [998, 289] on icon at bounding box center [999, 287] width 14 height 29
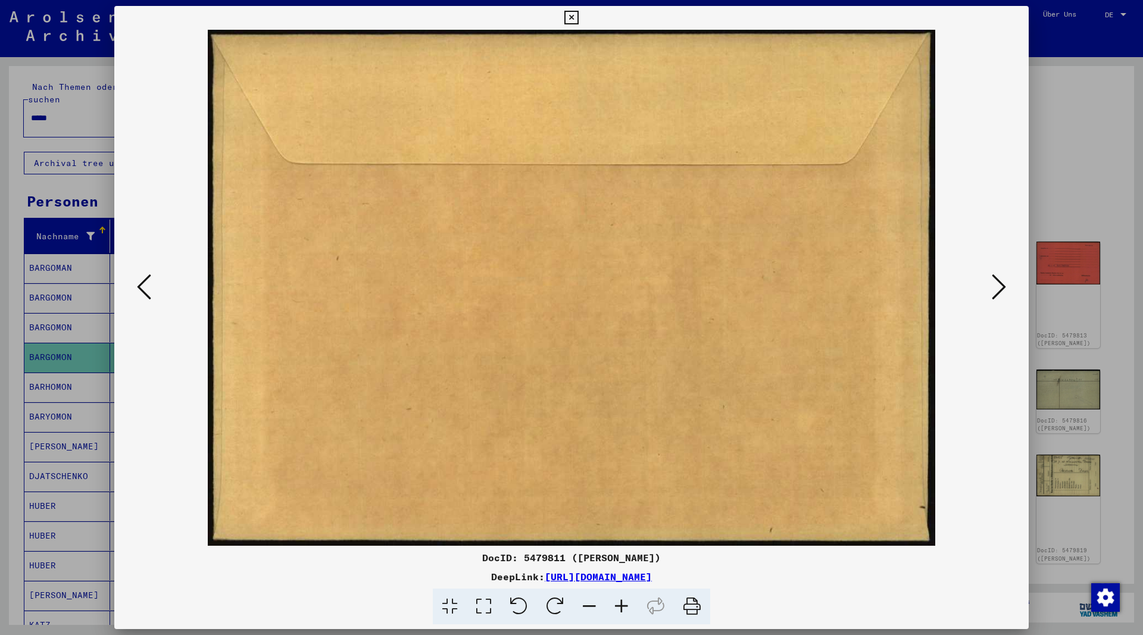
click at [998, 289] on icon at bounding box center [999, 287] width 14 height 29
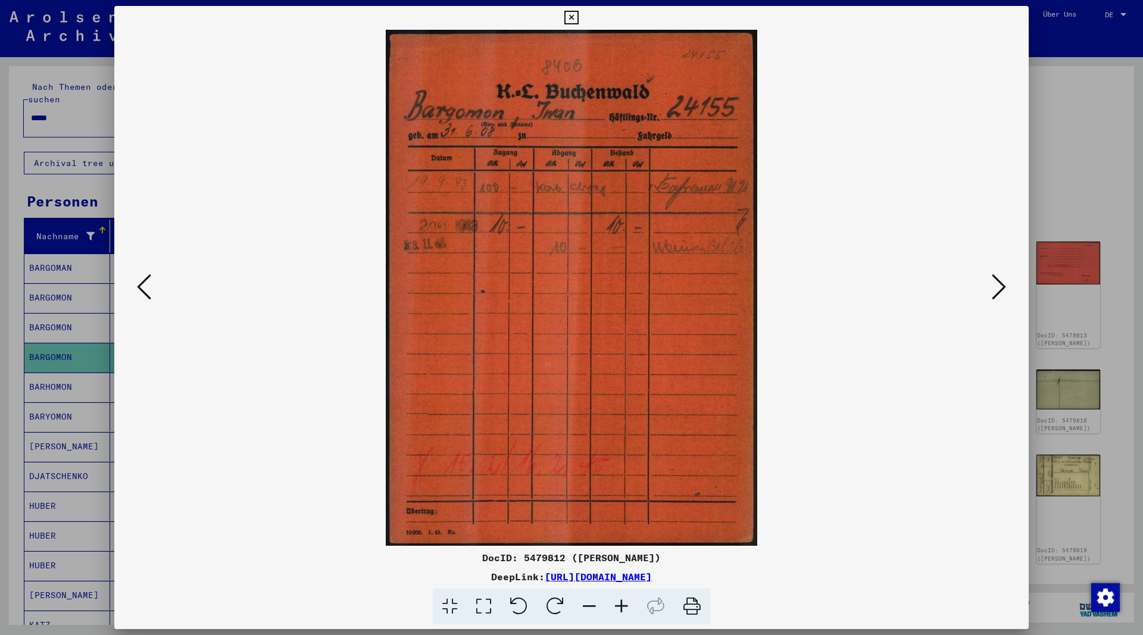
click at [993, 289] on icon at bounding box center [999, 287] width 14 height 29
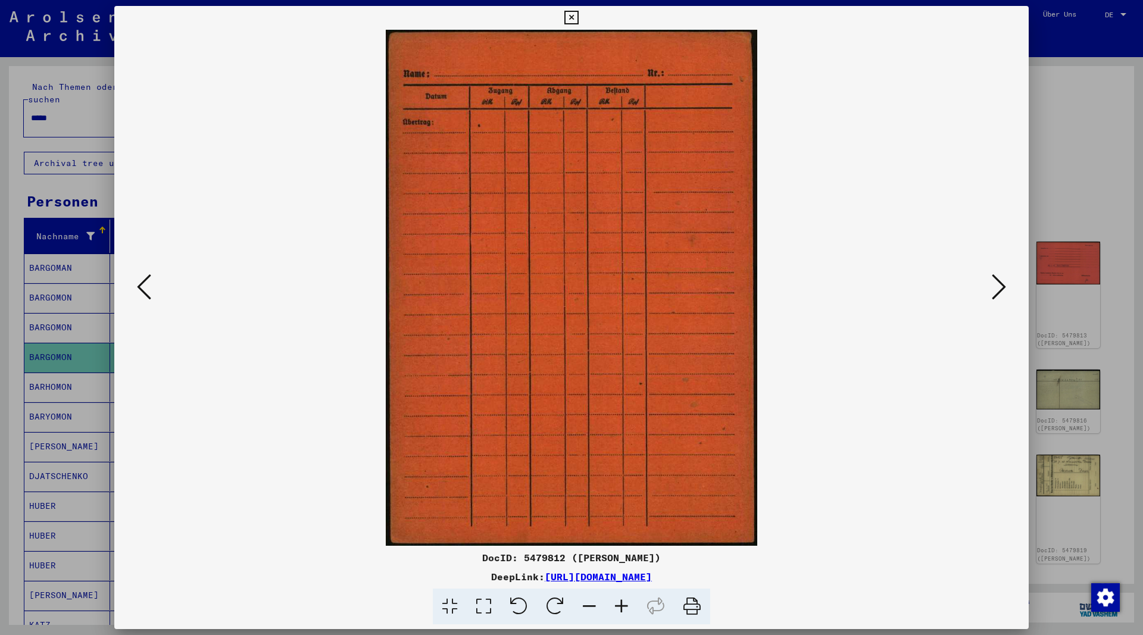
click at [993, 289] on icon at bounding box center [999, 287] width 14 height 29
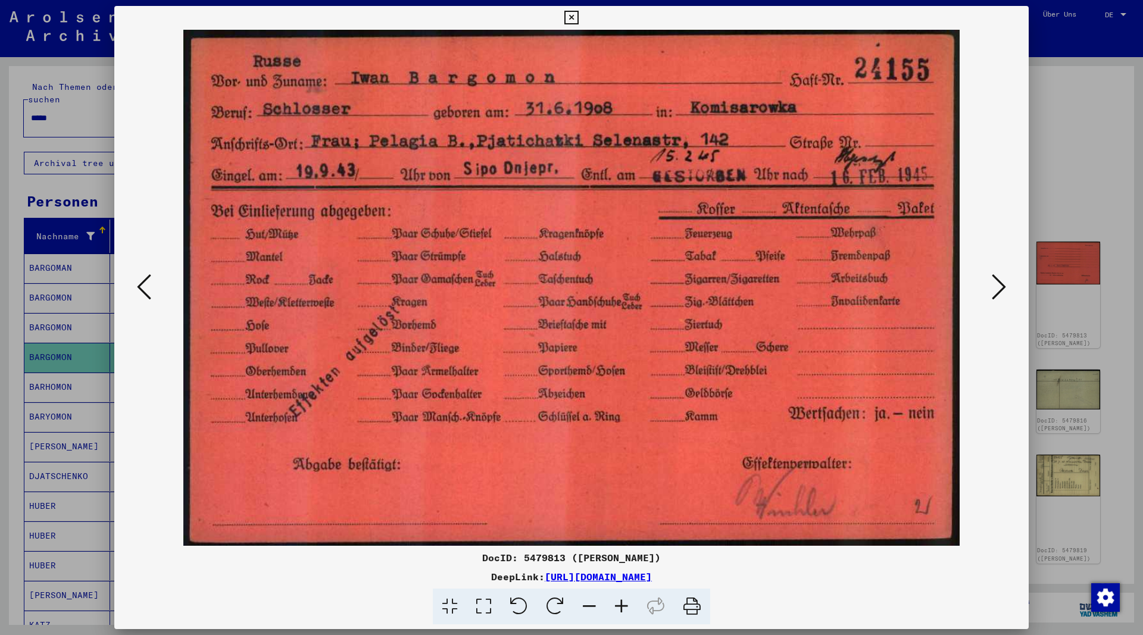
click at [992, 289] on button at bounding box center [998, 288] width 21 height 34
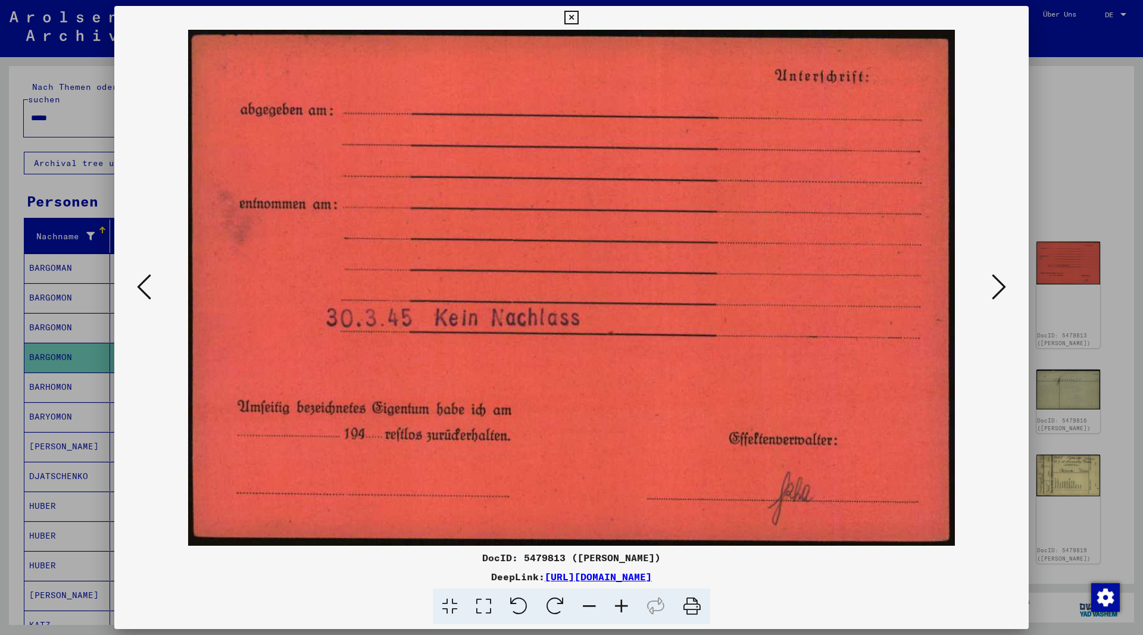
click at [992, 289] on button at bounding box center [998, 288] width 21 height 34
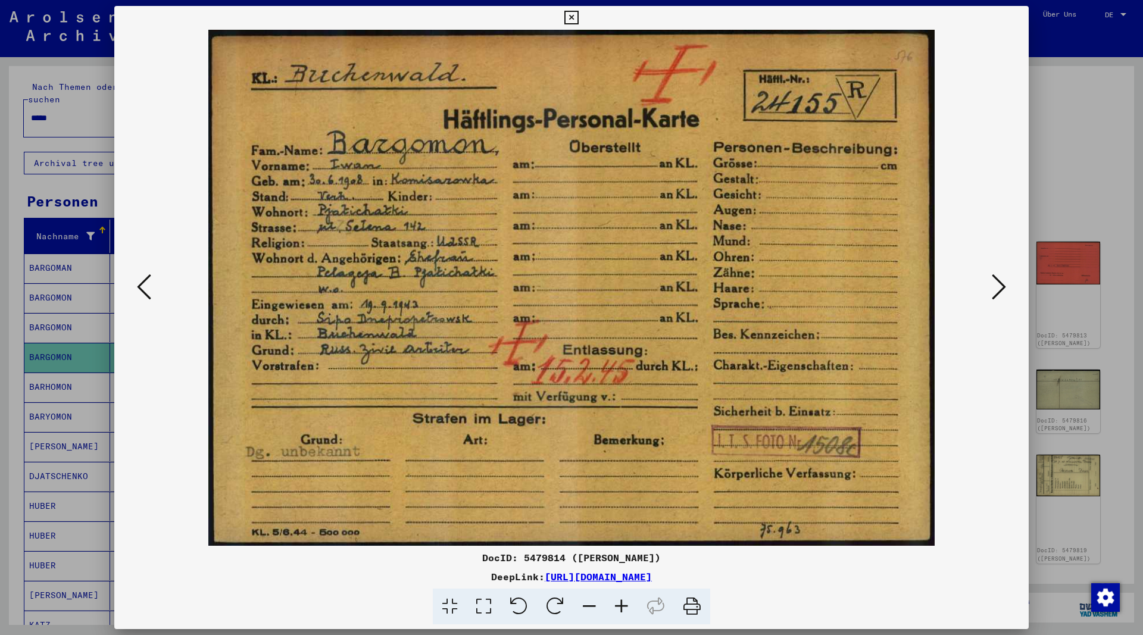
click at [133, 285] on div at bounding box center [571, 288] width 914 height 516
click at [135, 288] on button at bounding box center [143, 288] width 21 height 34
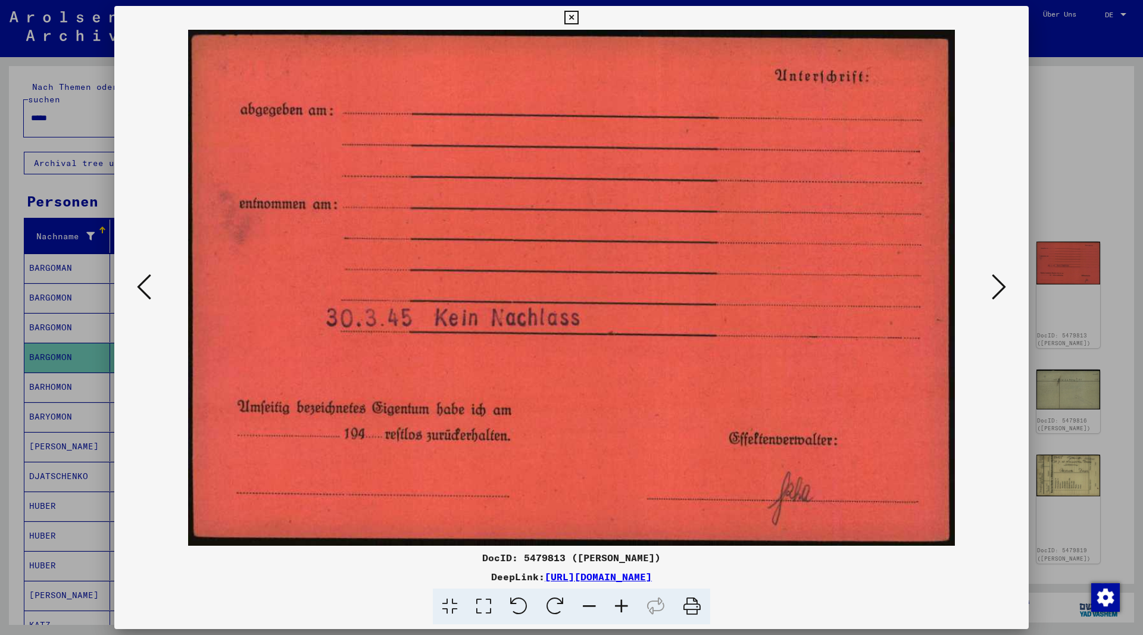
click at [997, 285] on icon at bounding box center [999, 287] width 14 height 29
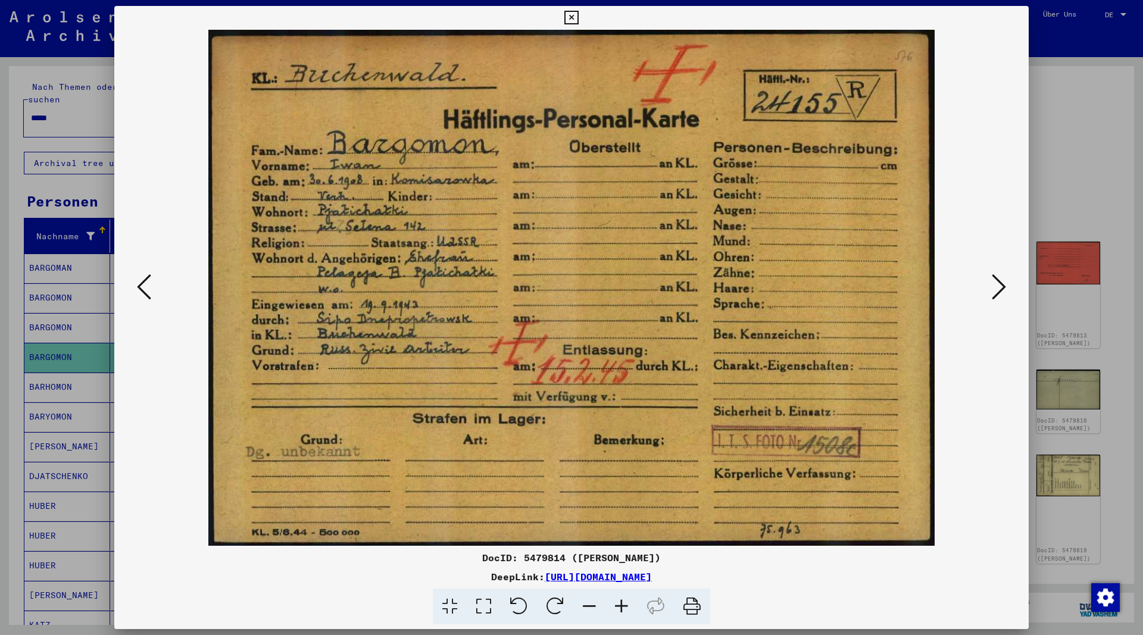
click at [996, 285] on icon at bounding box center [999, 287] width 14 height 29
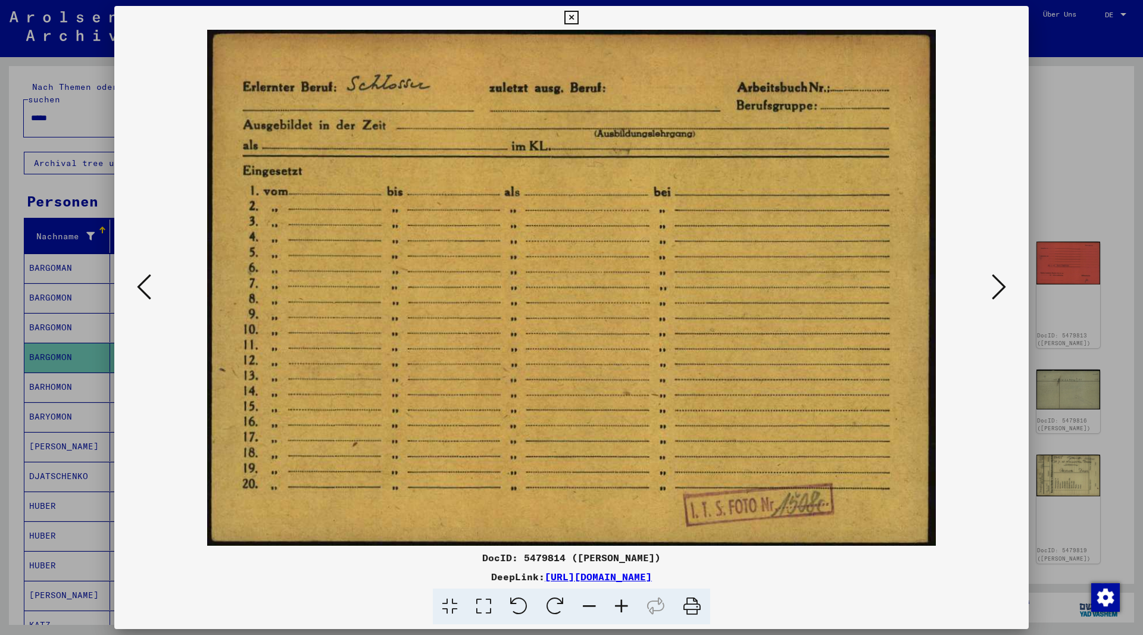
click at [996, 285] on icon at bounding box center [999, 287] width 14 height 29
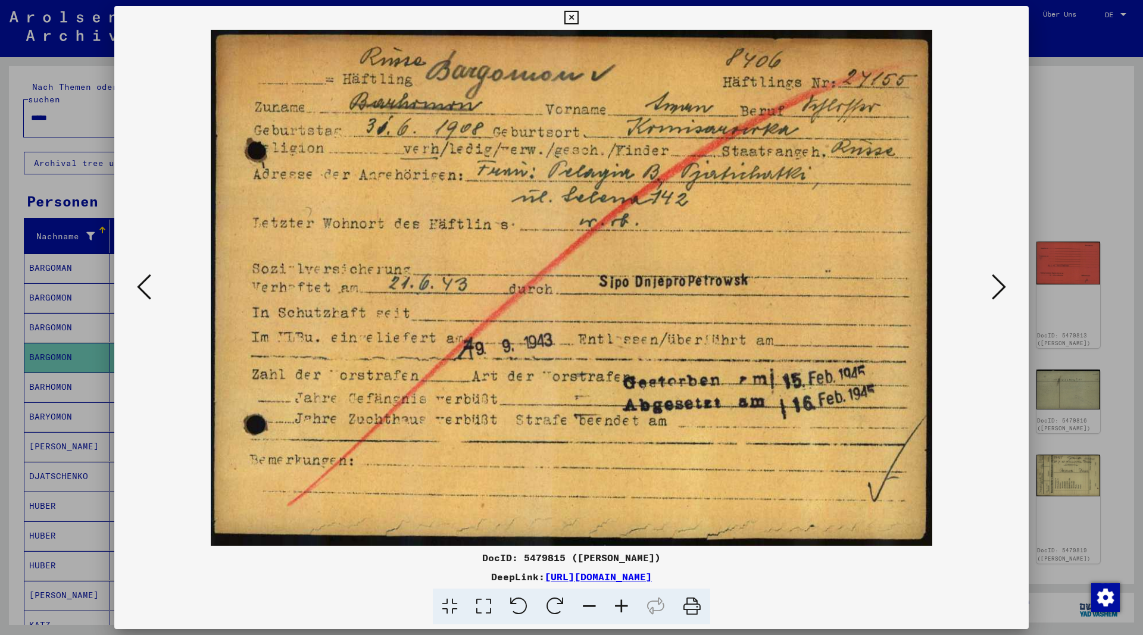
click at [996, 285] on icon at bounding box center [999, 287] width 14 height 29
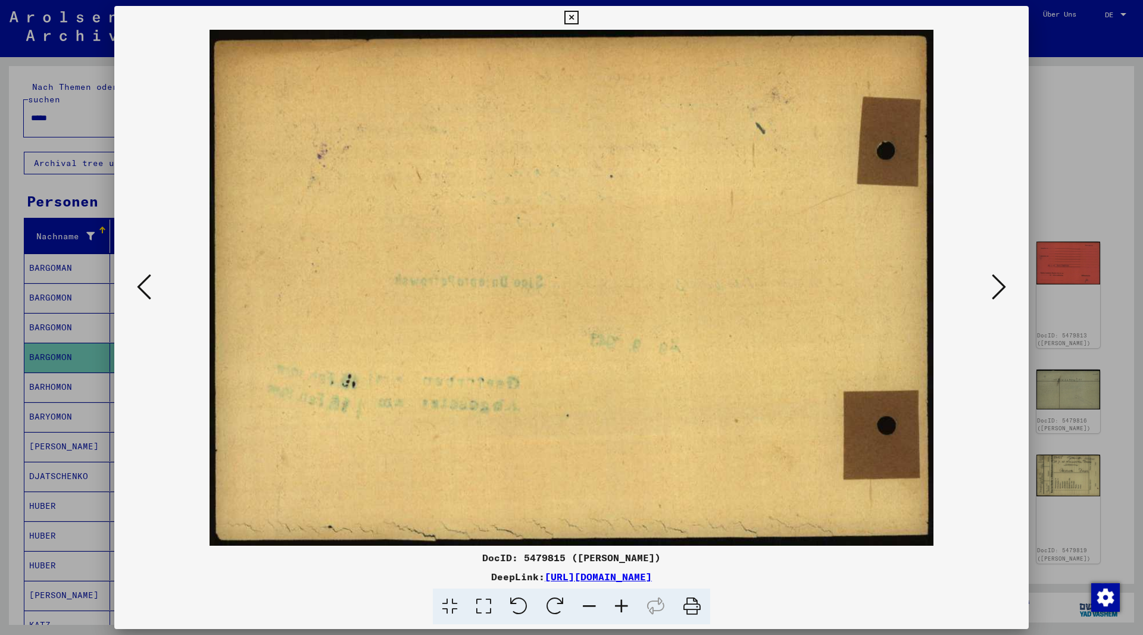
click at [996, 285] on icon at bounding box center [999, 287] width 14 height 29
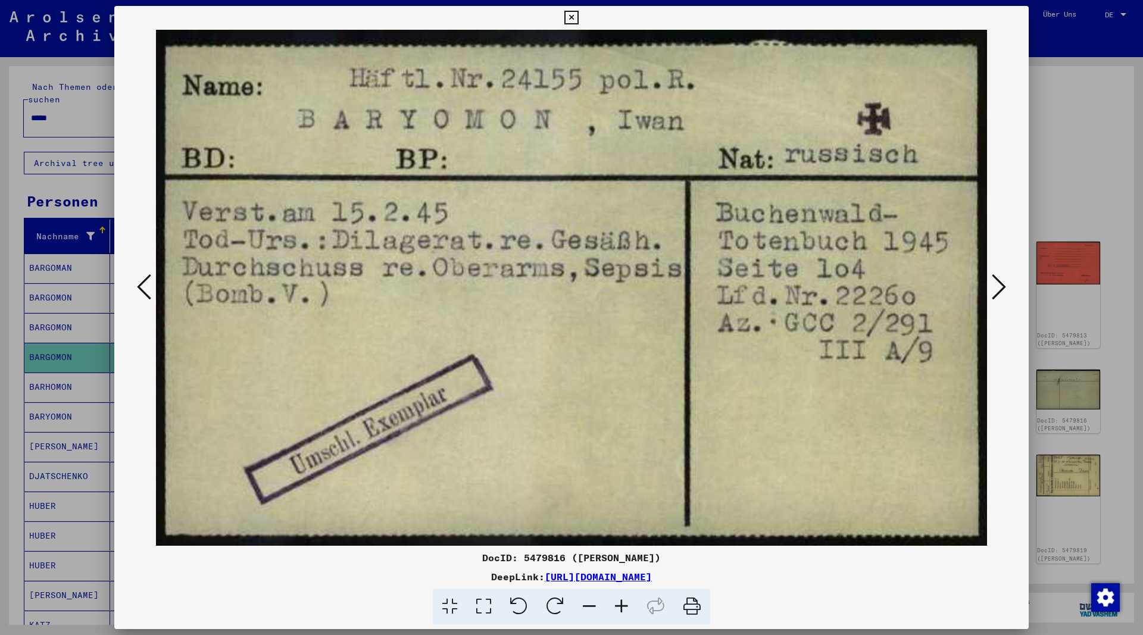
click at [996, 285] on icon at bounding box center [999, 287] width 14 height 29
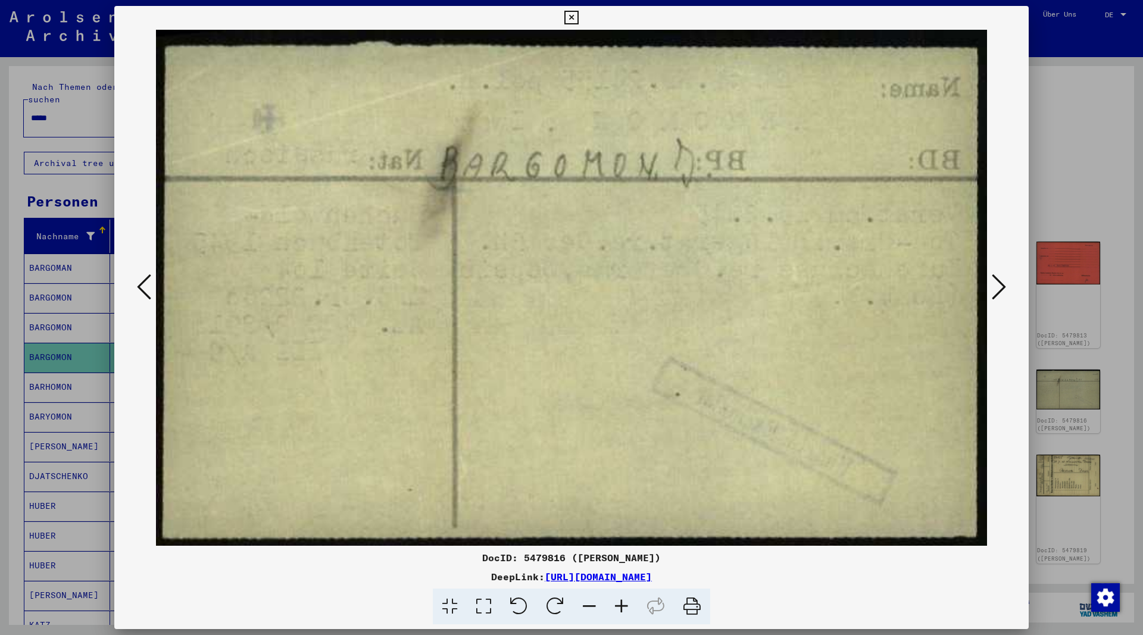
click at [996, 285] on icon at bounding box center [999, 287] width 14 height 29
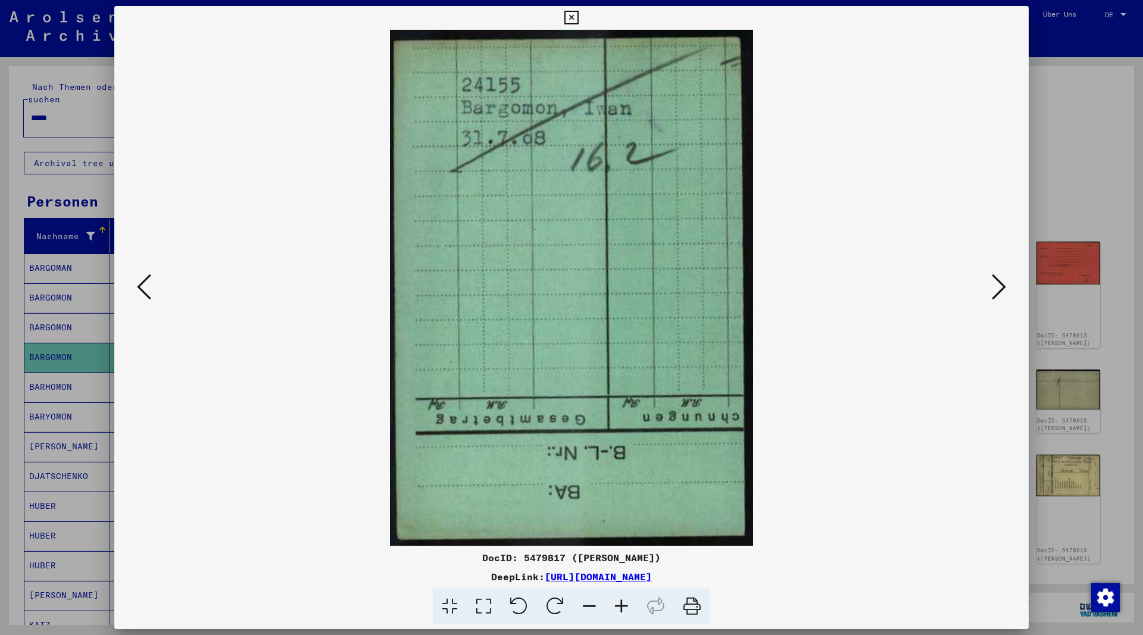
click at [996, 285] on icon at bounding box center [999, 287] width 14 height 29
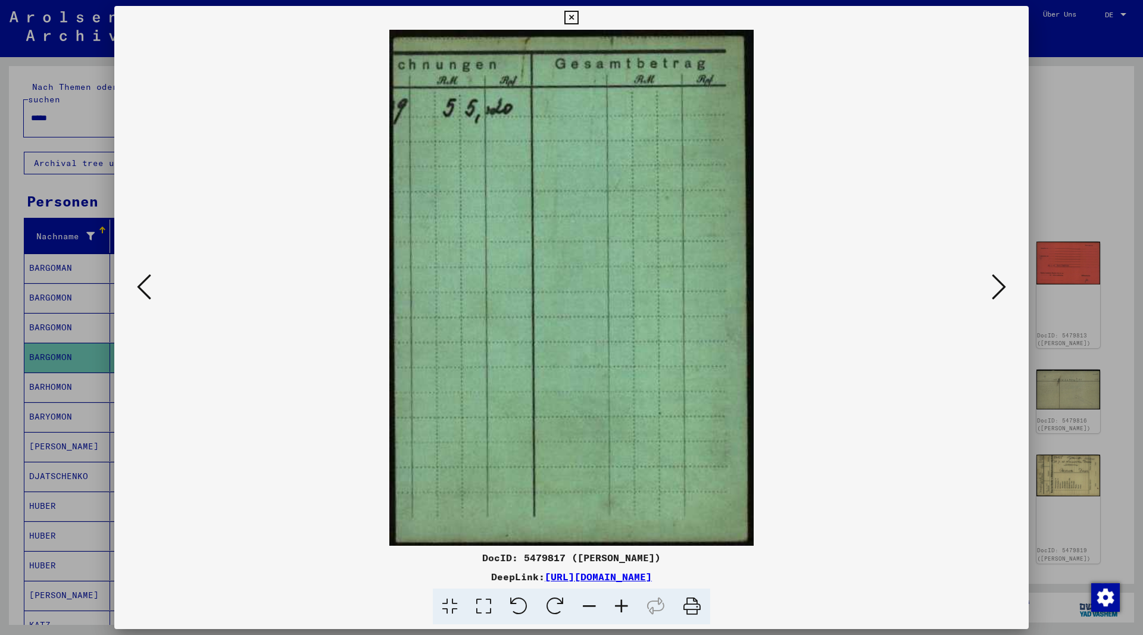
click at [996, 285] on icon at bounding box center [999, 287] width 14 height 29
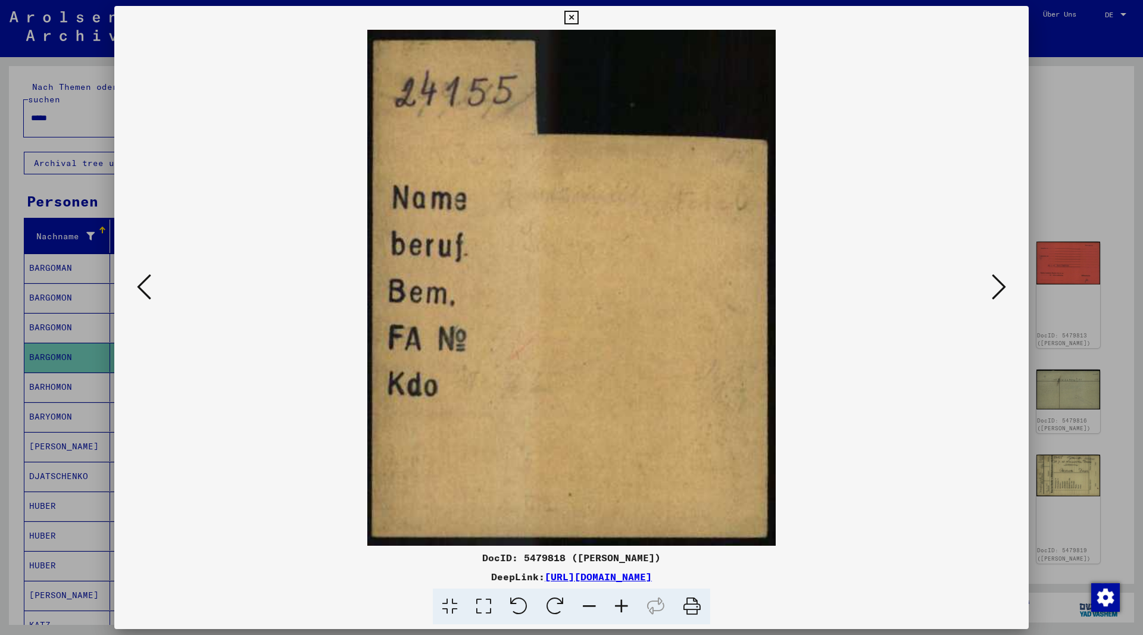
click at [996, 285] on icon at bounding box center [999, 287] width 14 height 29
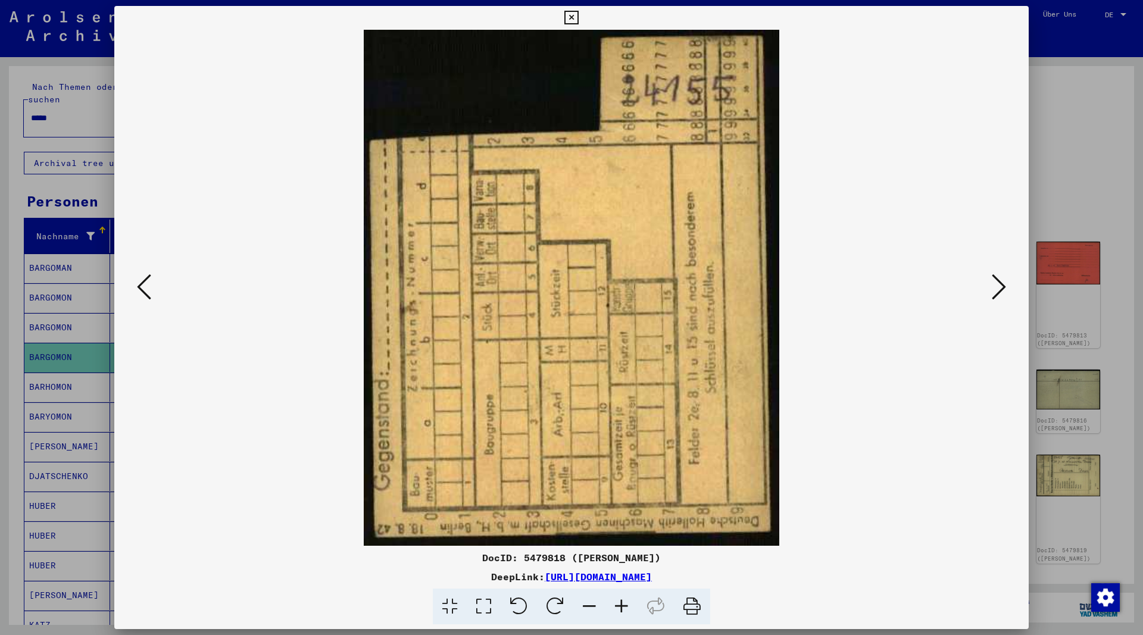
click at [996, 285] on icon at bounding box center [999, 287] width 14 height 29
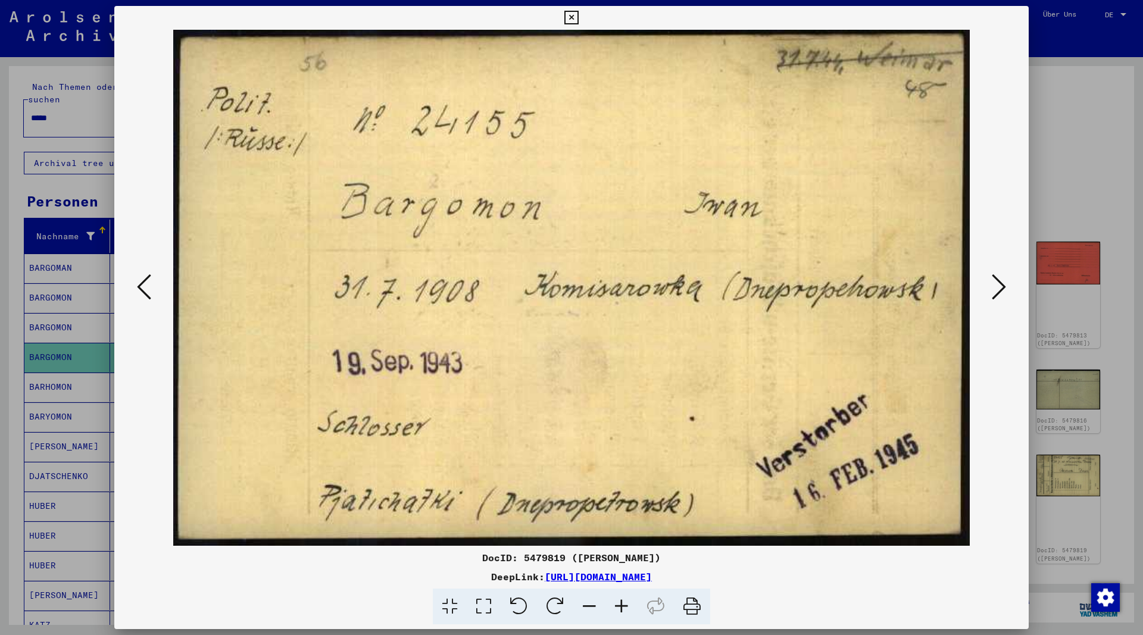
click at [996, 285] on icon at bounding box center [999, 287] width 14 height 29
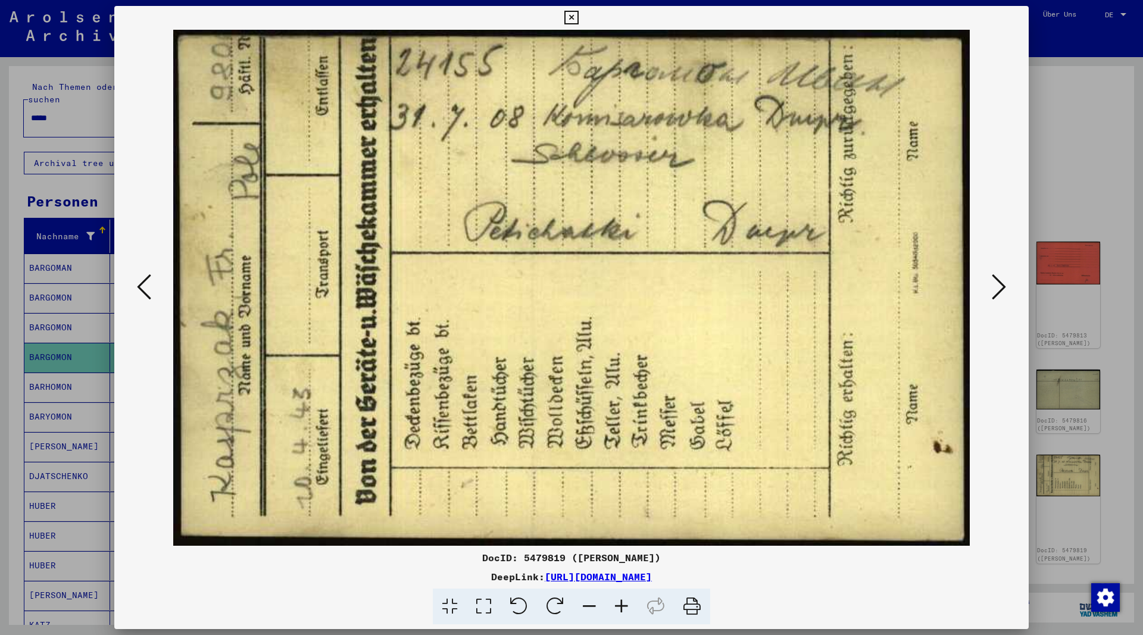
click at [996, 285] on icon at bounding box center [999, 287] width 14 height 29
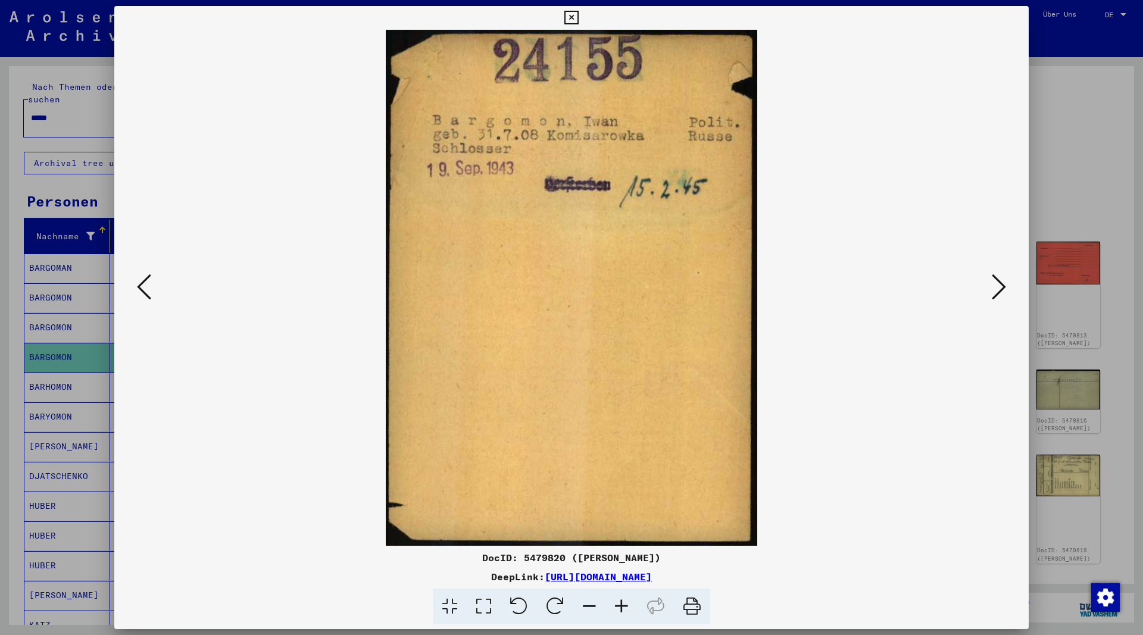
click at [578, 19] on icon at bounding box center [571, 18] width 14 height 14
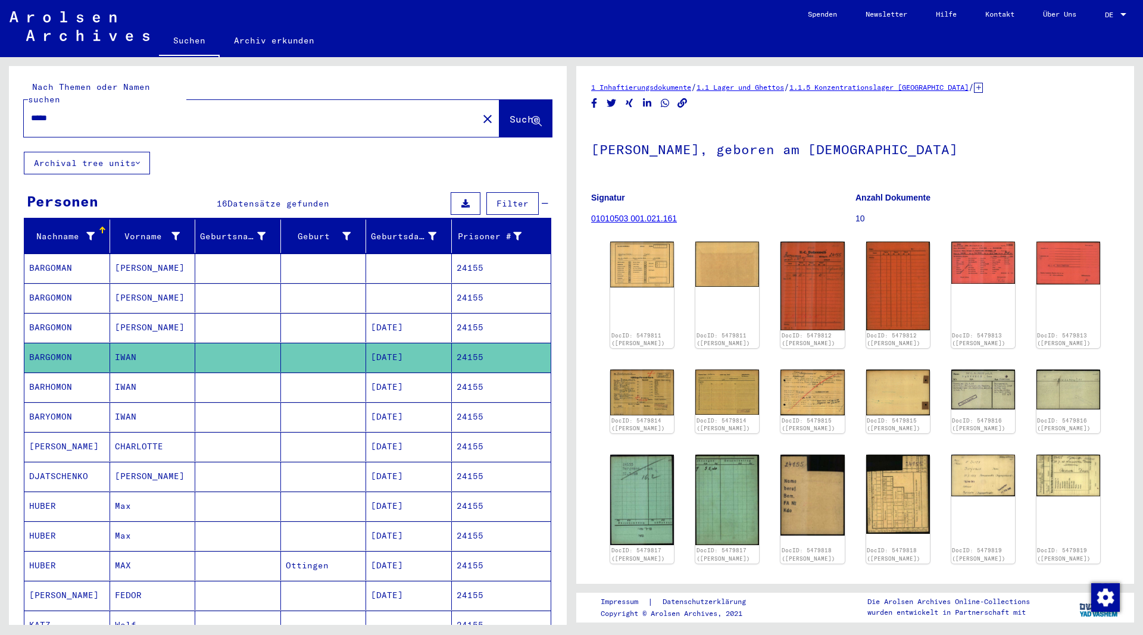
drag, startPoint x: 83, startPoint y: 107, endPoint x: 17, endPoint y: 105, distance: 66.7
click at [31, 112] on input "*****" at bounding box center [251, 118] width 440 height 13
type input "**********"
click at [510, 113] on span "Suche" at bounding box center [525, 119] width 30 height 12
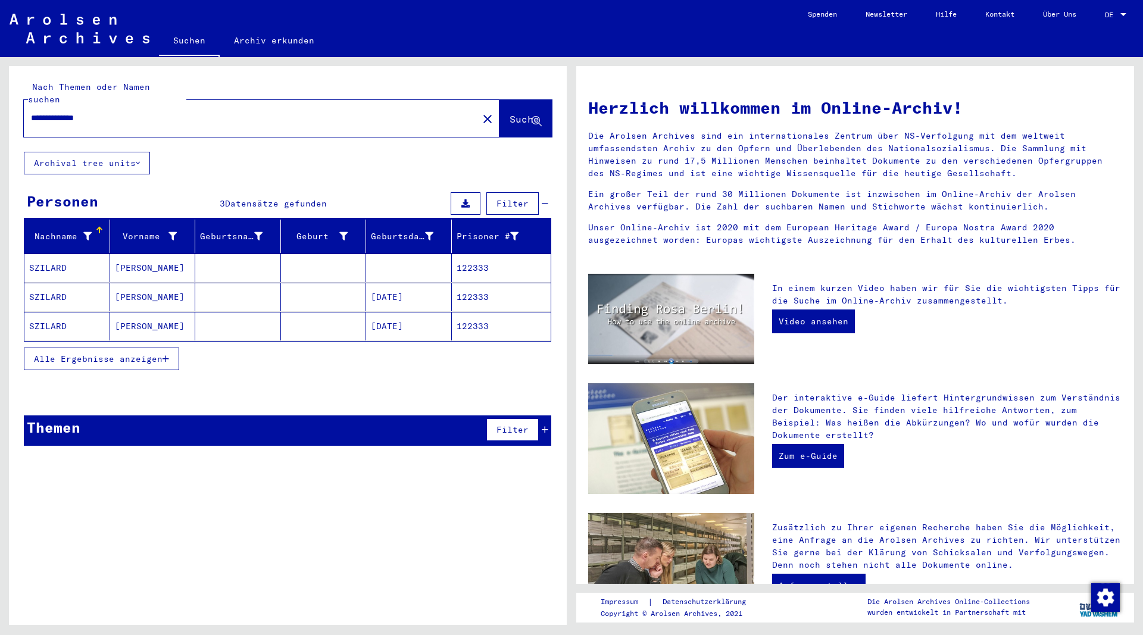
click at [52, 283] on mat-cell "SZILARD" at bounding box center [67, 297] width 86 height 29
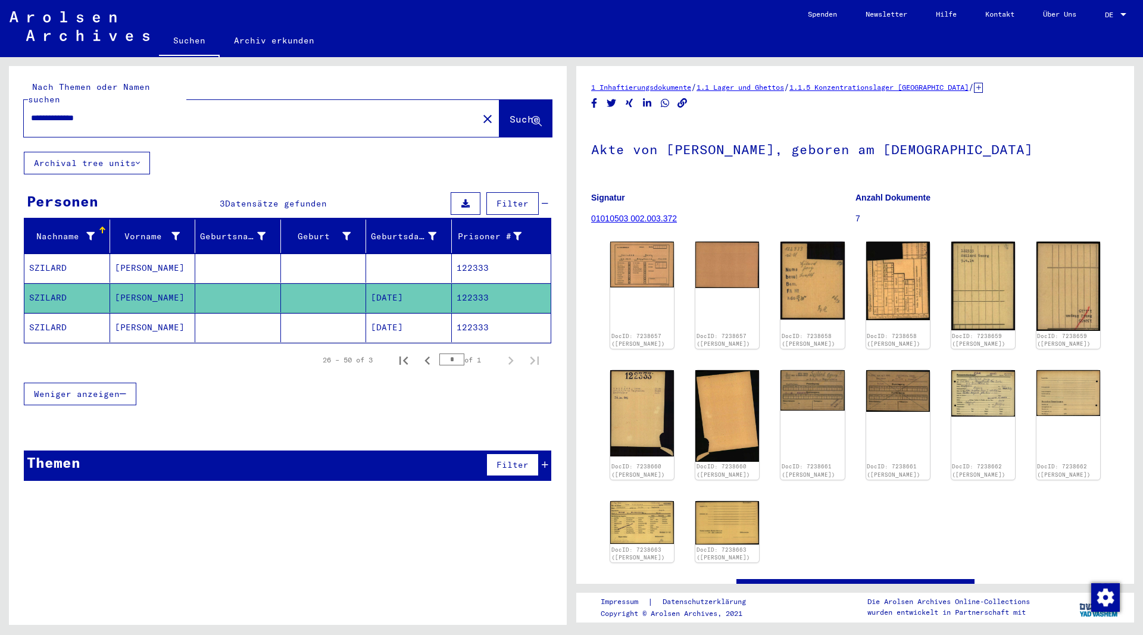
drag, startPoint x: 682, startPoint y: 216, endPoint x: 592, endPoint y: 222, distance: 90.7
click at [592, 222] on figure "Signatur 01010503 002.003.372" at bounding box center [723, 210] width 264 height 54
copy link "01010503 002.003.372"
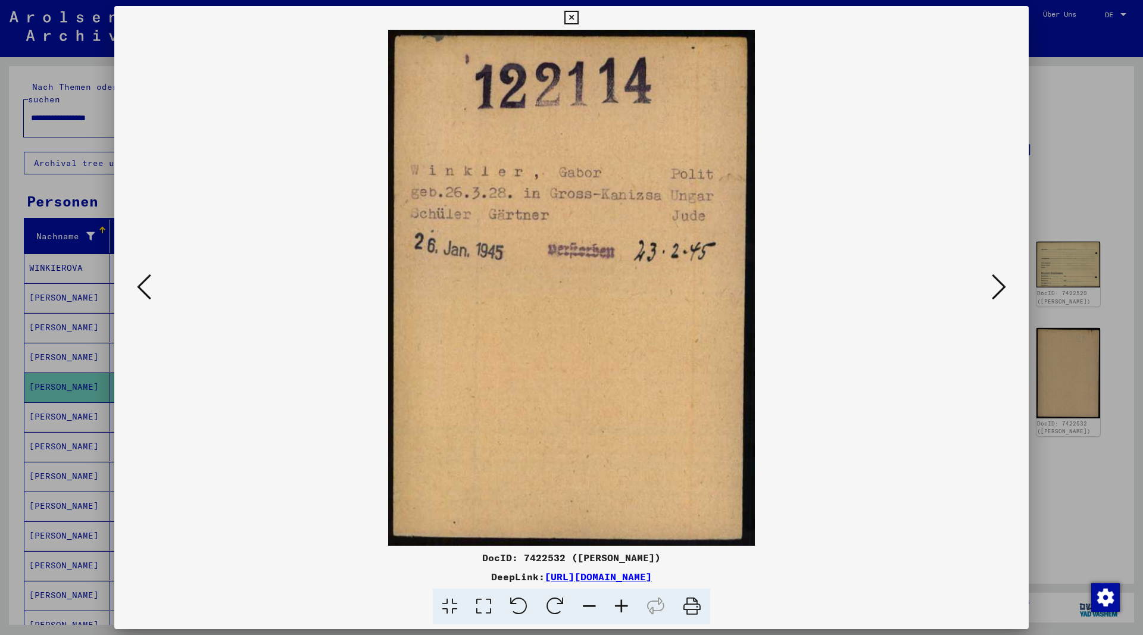
click at [578, 17] on icon at bounding box center [571, 18] width 14 height 14
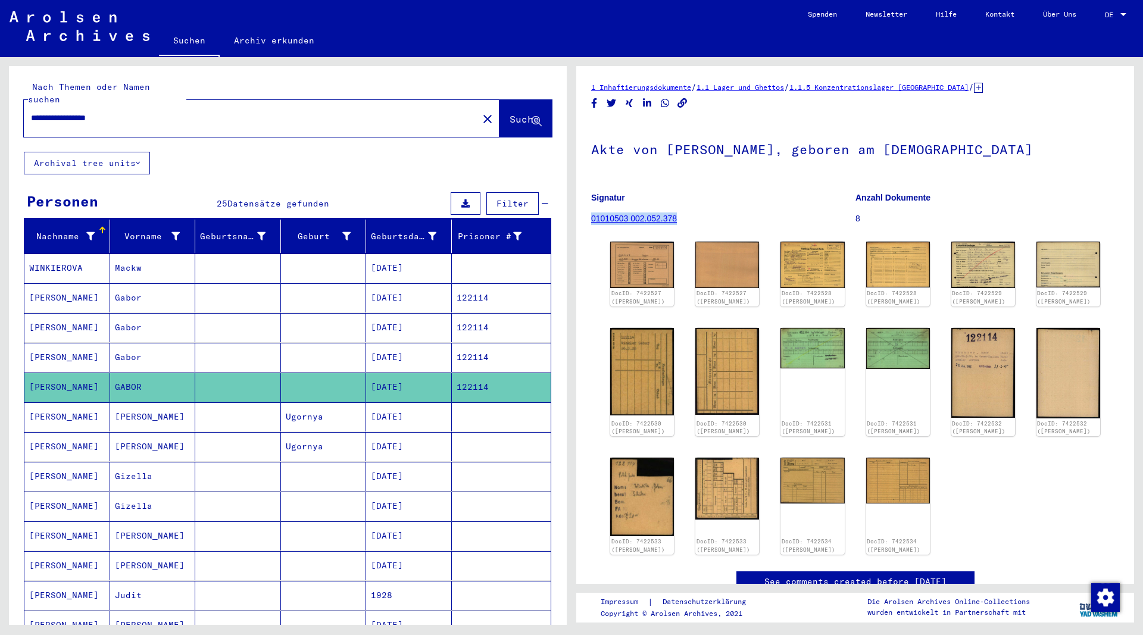
drag, startPoint x: 687, startPoint y: 221, endPoint x: 593, endPoint y: 217, distance: 94.1
click at [593, 217] on figure "Signatur 01010503 002.052.378" at bounding box center [723, 210] width 264 height 54
copy link "01010503 002.052.378"
